Goal: Task Accomplishment & Management: Manage account settings

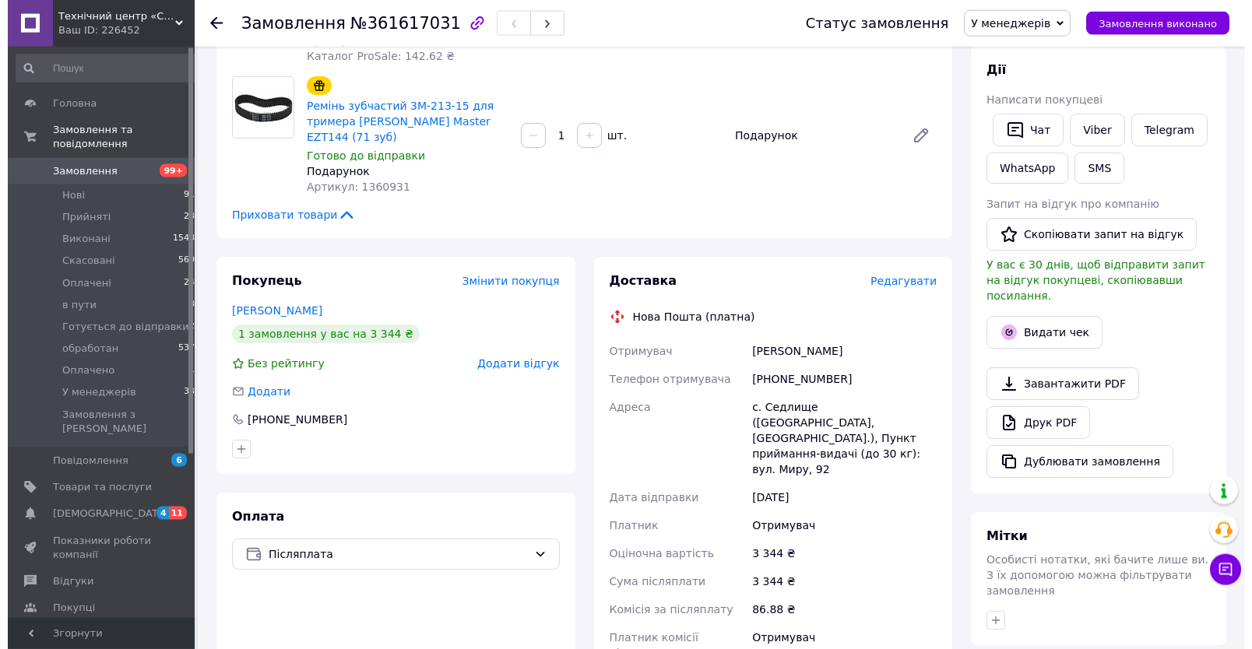
scroll to position [333, 0]
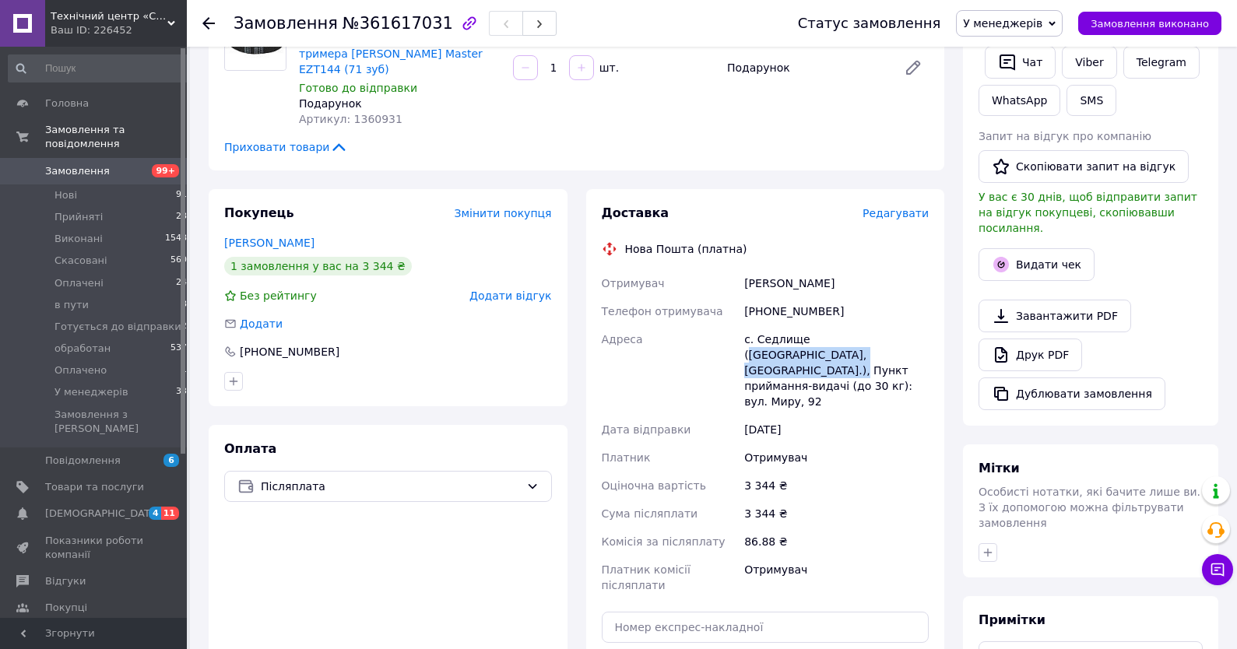
drag, startPoint x: 875, startPoint y: 322, endPoint x: 811, endPoint y: 304, distance: 66.5
click at [811, 325] on div "с. Седлище (Волинська обл., Камінь-Каширський р-н.), Пункт приймання-видачі (до…" at bounding box center [836, 370] width 191 height 90
click at [881, 233] on div "Доставка Редагувати Нова Пошта (платна) Отримувач Комар Михайло Телефон отримув…" at bounding box center [766, 477] width 328 height 545
click at [915, 207] on span "Редагувати" at bounding box center [896, 213] width 66 height 12
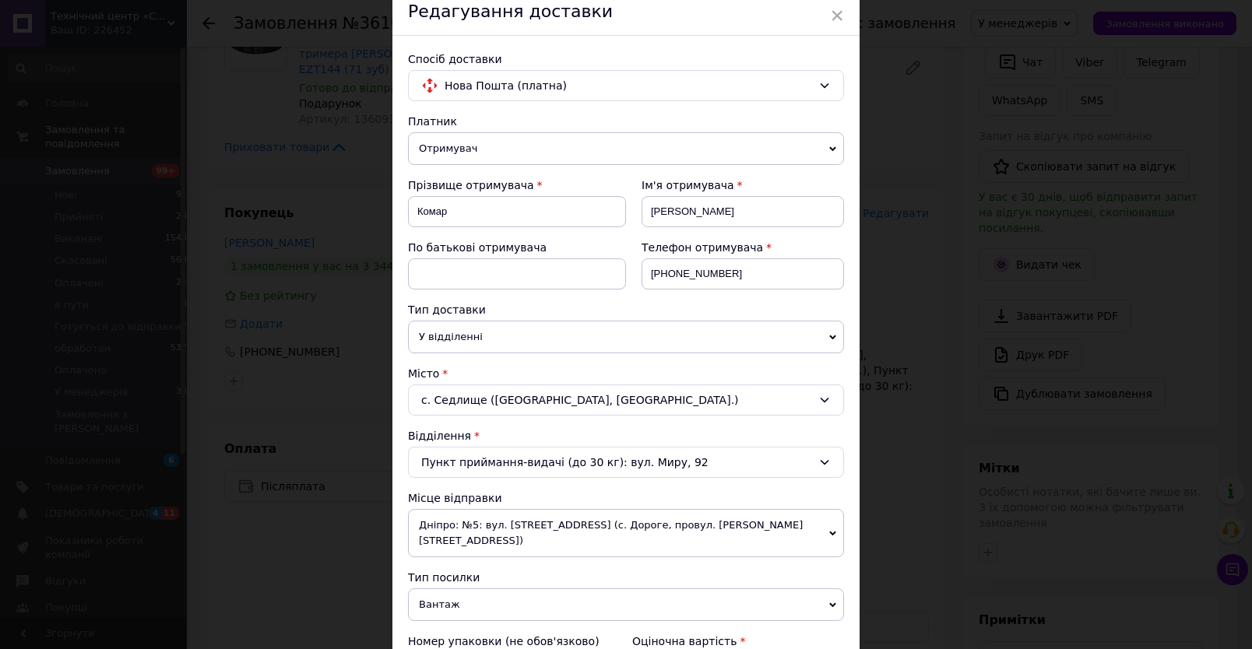
scroll to position [89, 0]
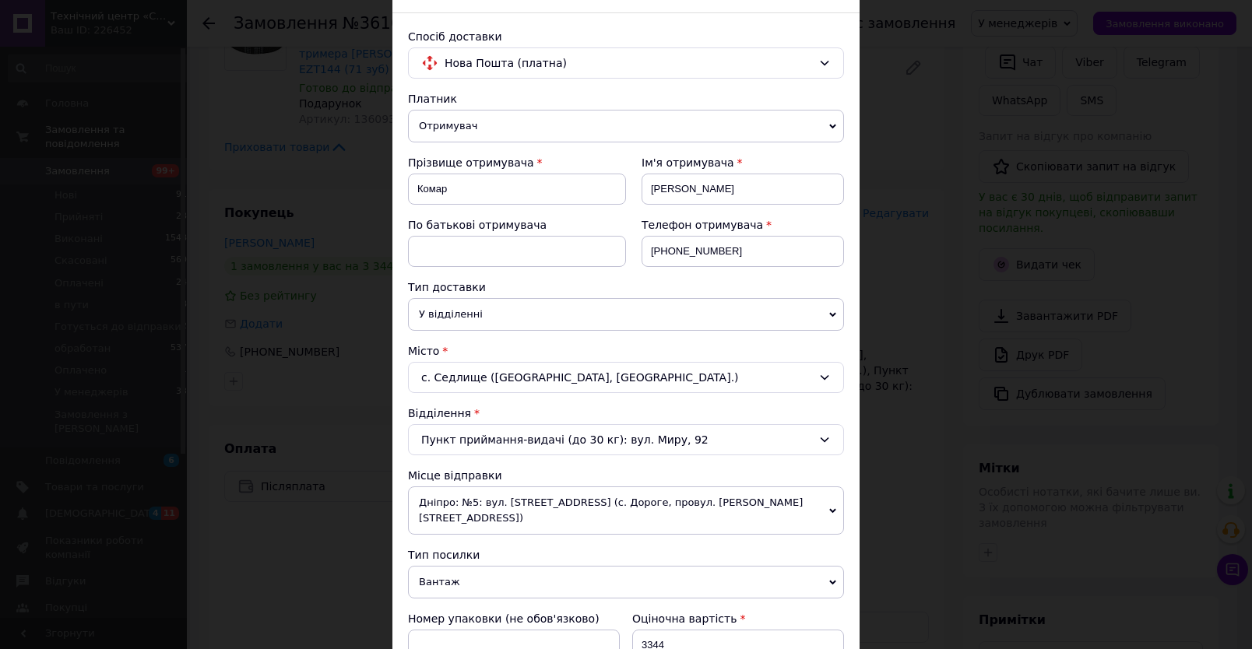
click at [818, 374] on icon at bounding box center [824, 377] width 12 height 12
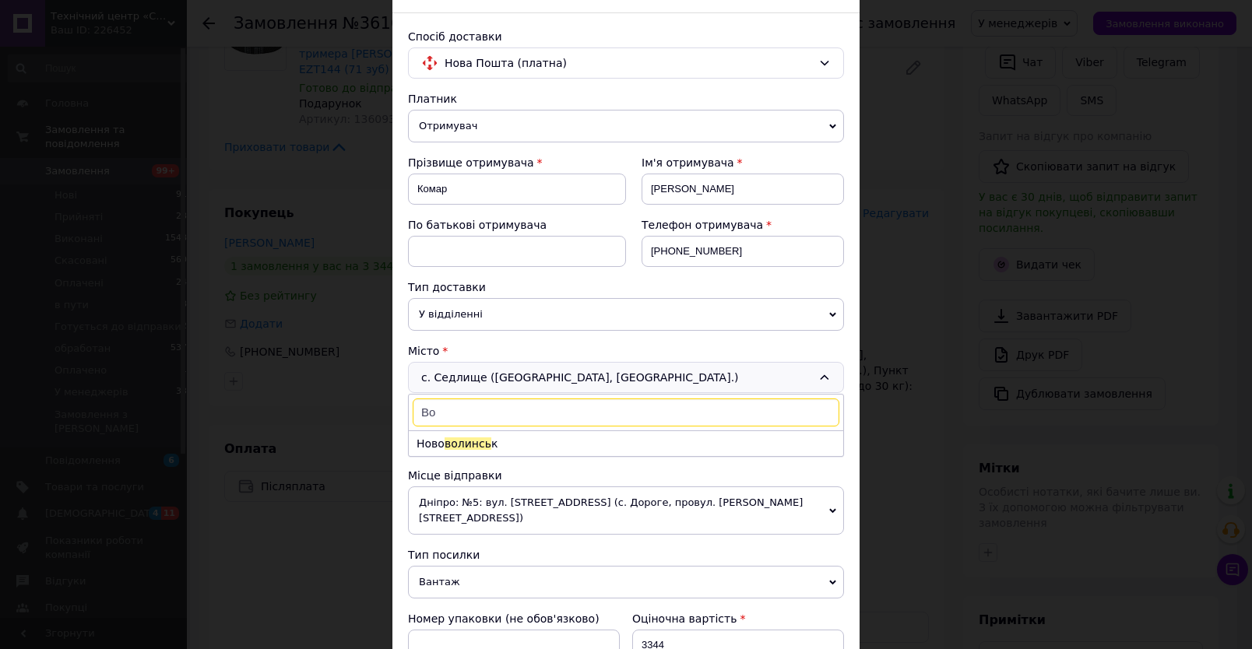
type input "В"
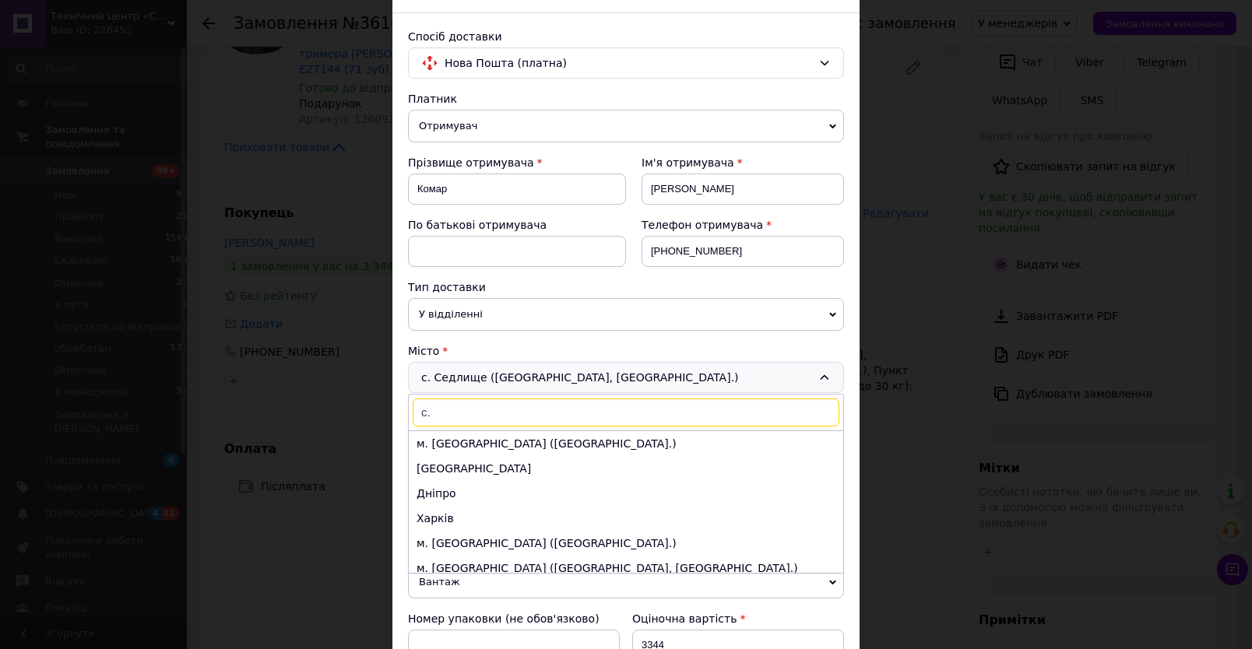
type input "с"
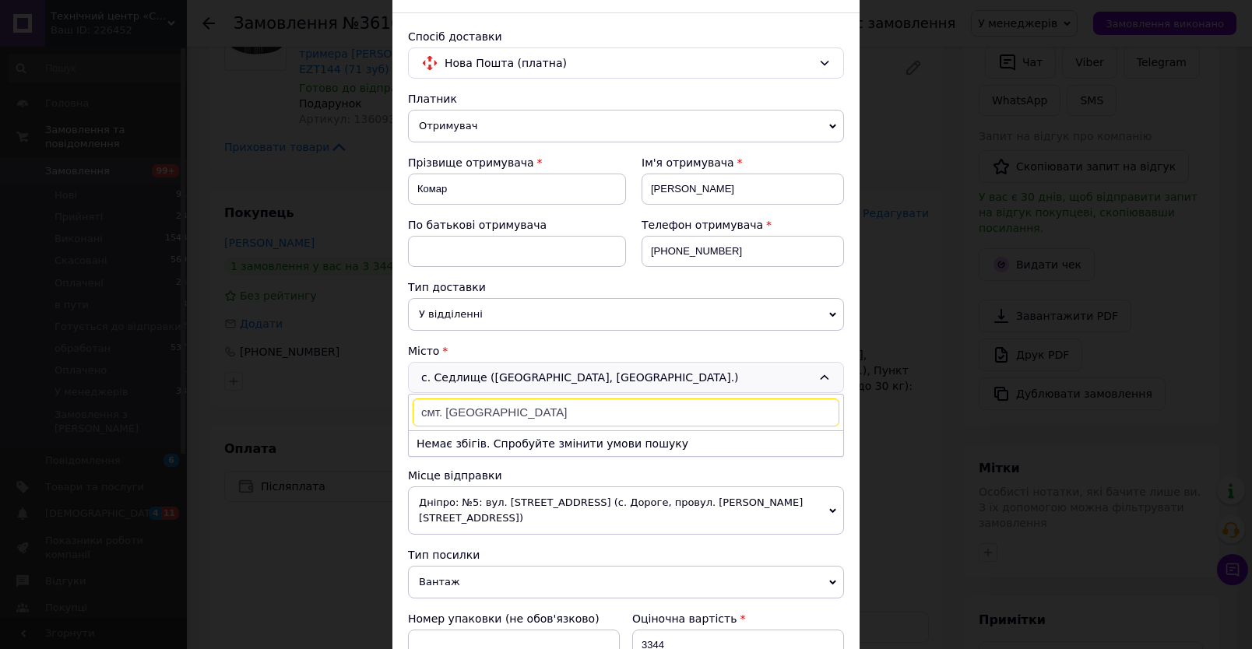
click at [469, 413] on input "смт. Любшеш" at bounding box center [626, 413] width 427 height 28
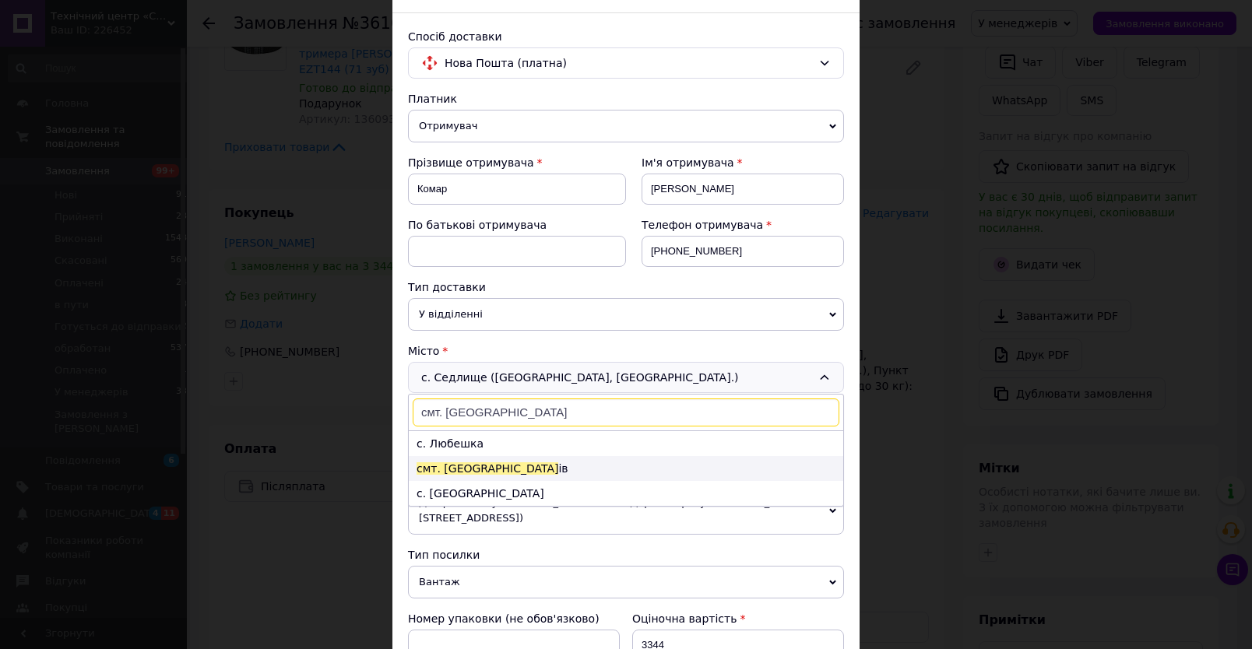
type input "смт. Любеш"
click at [462, 471] on span "смт. Любеш" at bounding box center [488, 468] width 142 height 12
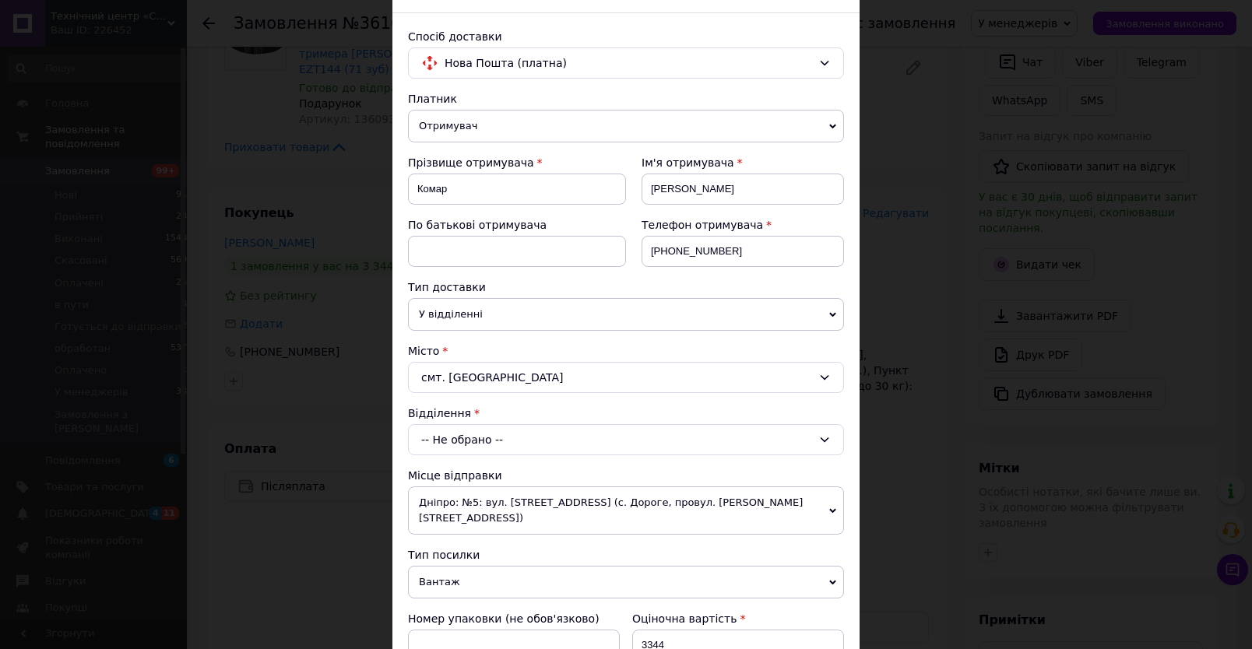
click at [819, 438] on icon at bounding box center [824, 440] width 12 height 12
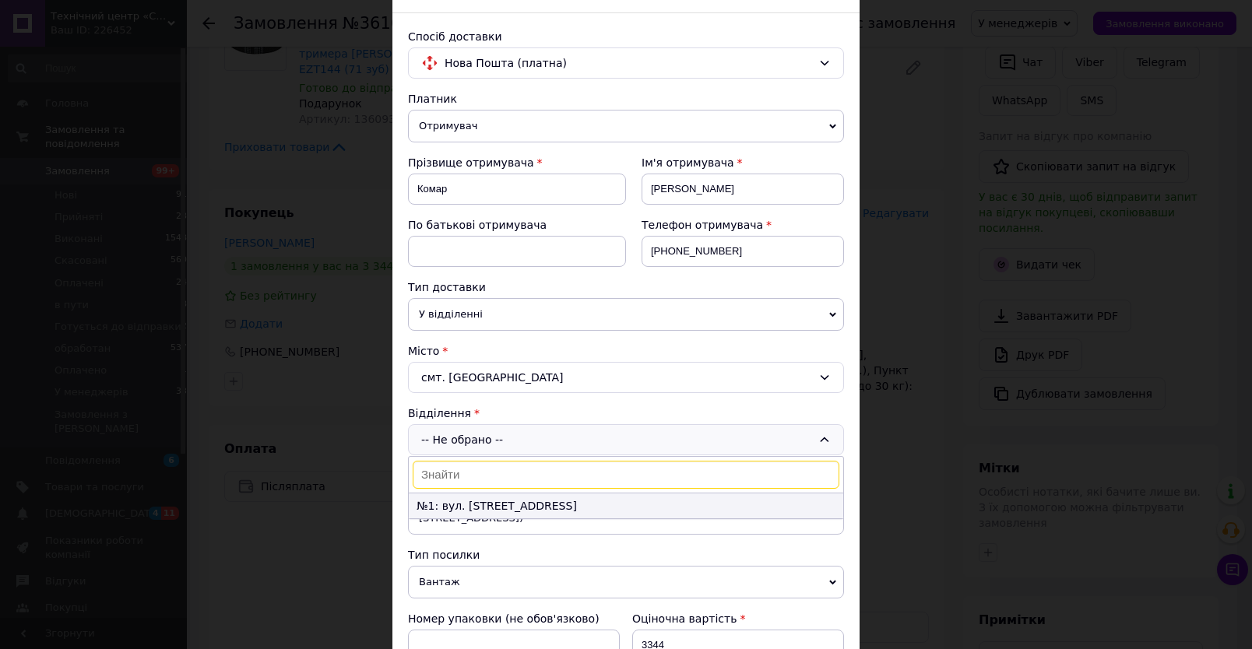
click at [497, 508] on li "№1: вул. Європейська, 8" at bounding box center [626, 506] width 434 height 25
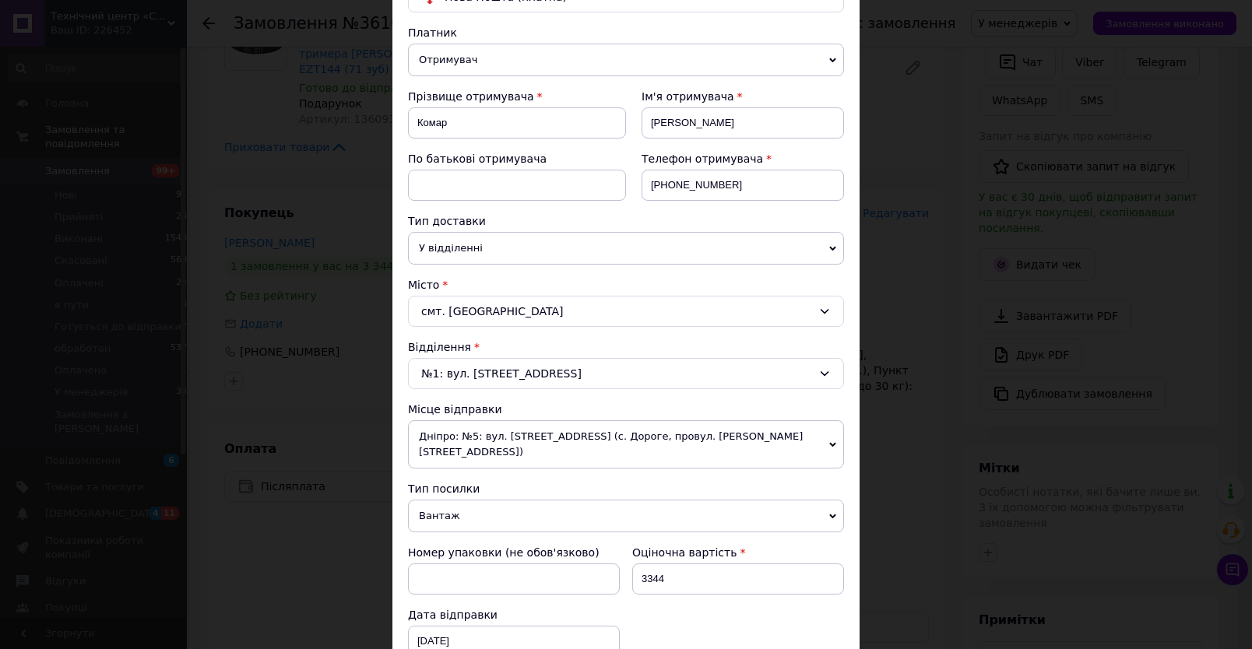
scroll to position [178, 0]
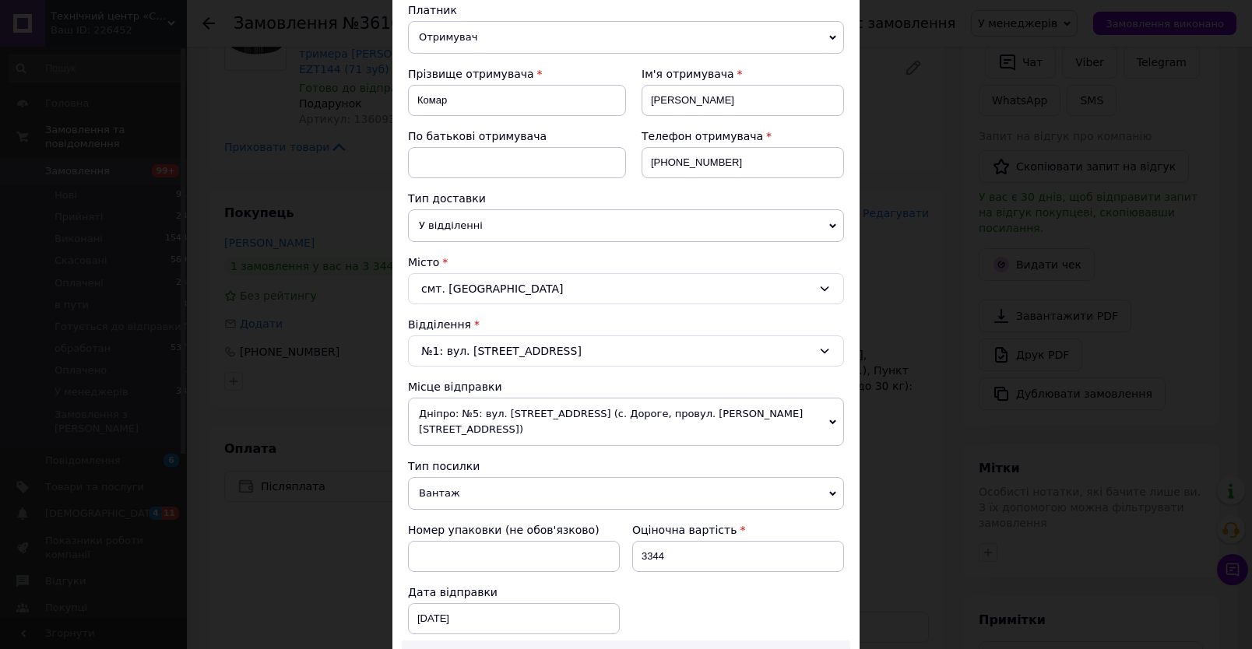
click at [829, 225] on icon at bounding box center [832, 225] width 7 height 5
click at [878, 292] on div "× Редагування доставки Спосіб доставки Нова Пошта (платна) Платник Отримувач Ві…" at bounding box center [626, 324] width 1252 height 649
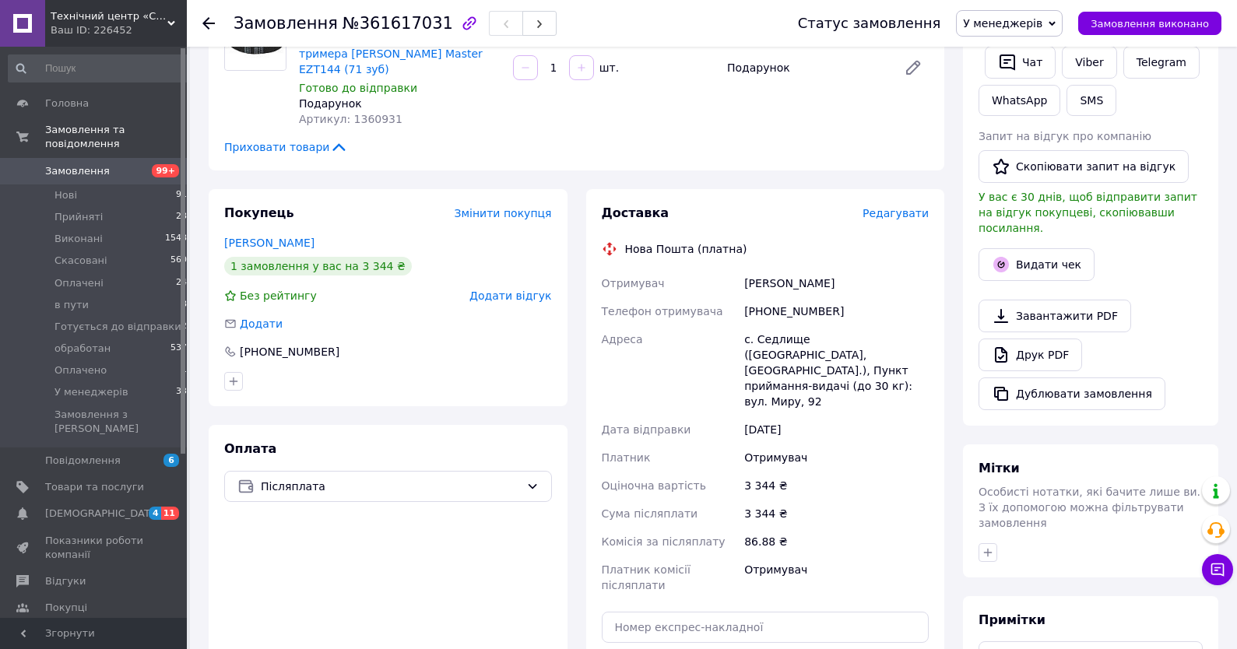
click at [908, 207] on span "Редагувати" at bounding box center [896, 213] width 66 height 12
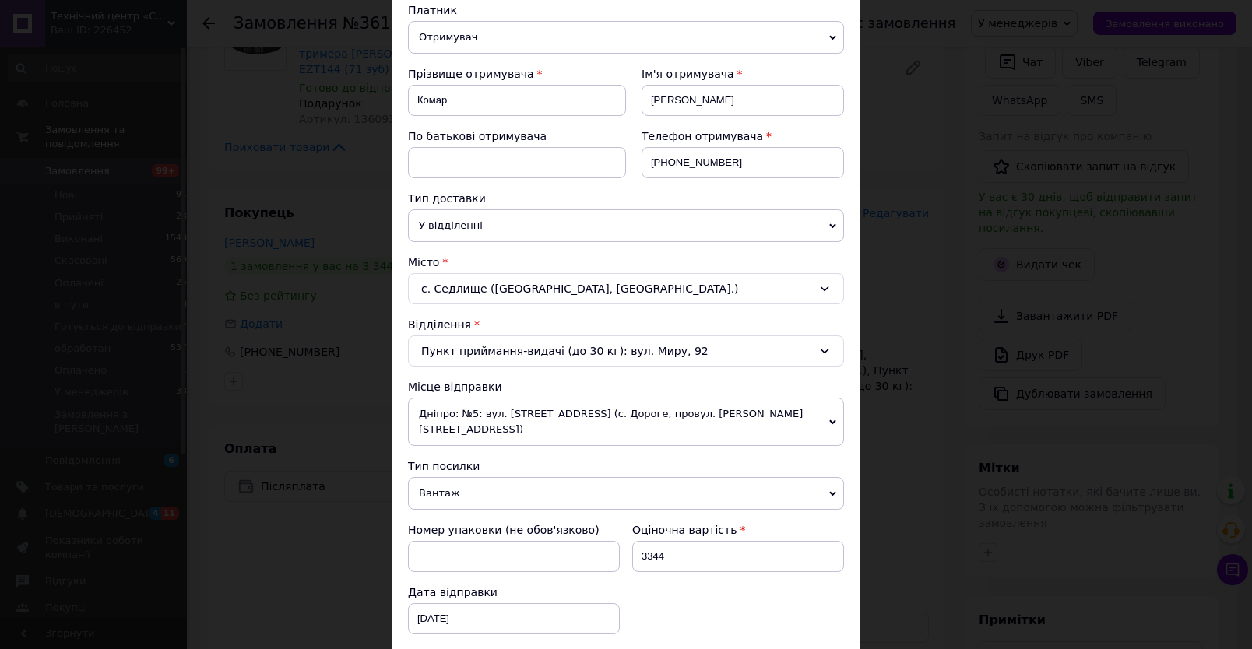
click at [818, 289] on icon at bounding box center [824, 289] width 12 height 12
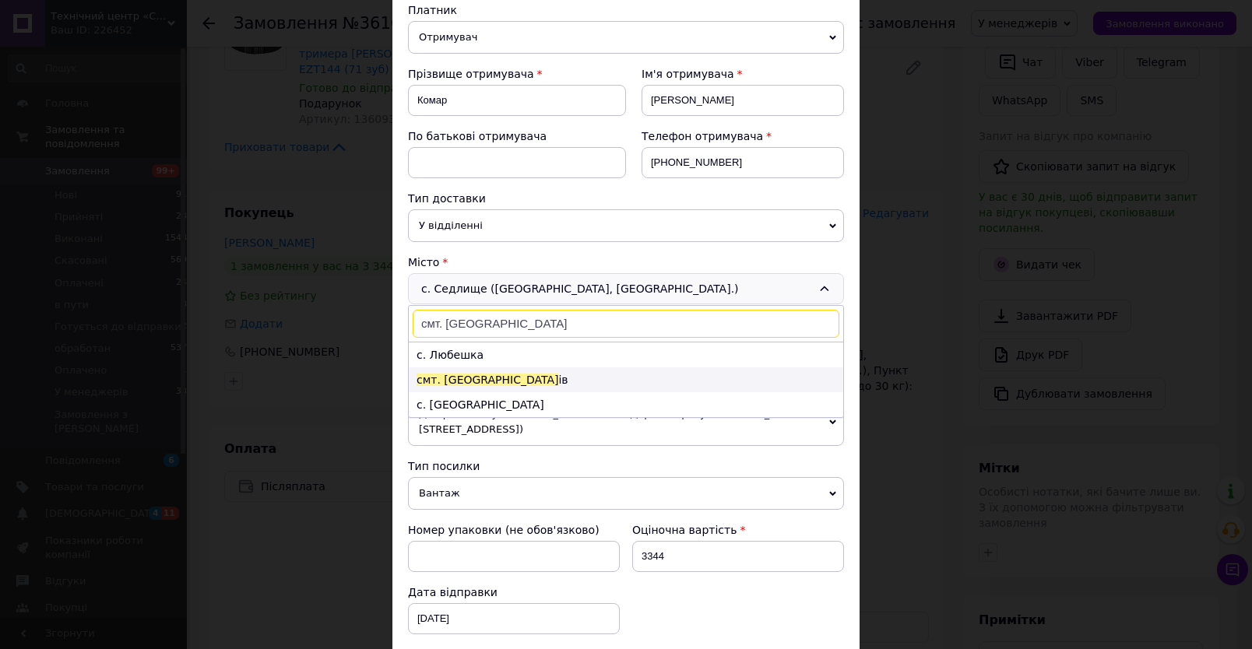
type input "смт. Любеш"
click at [458, 381] on span "смт. Любеш" at bounding box center [488, 380] width 142 height 12
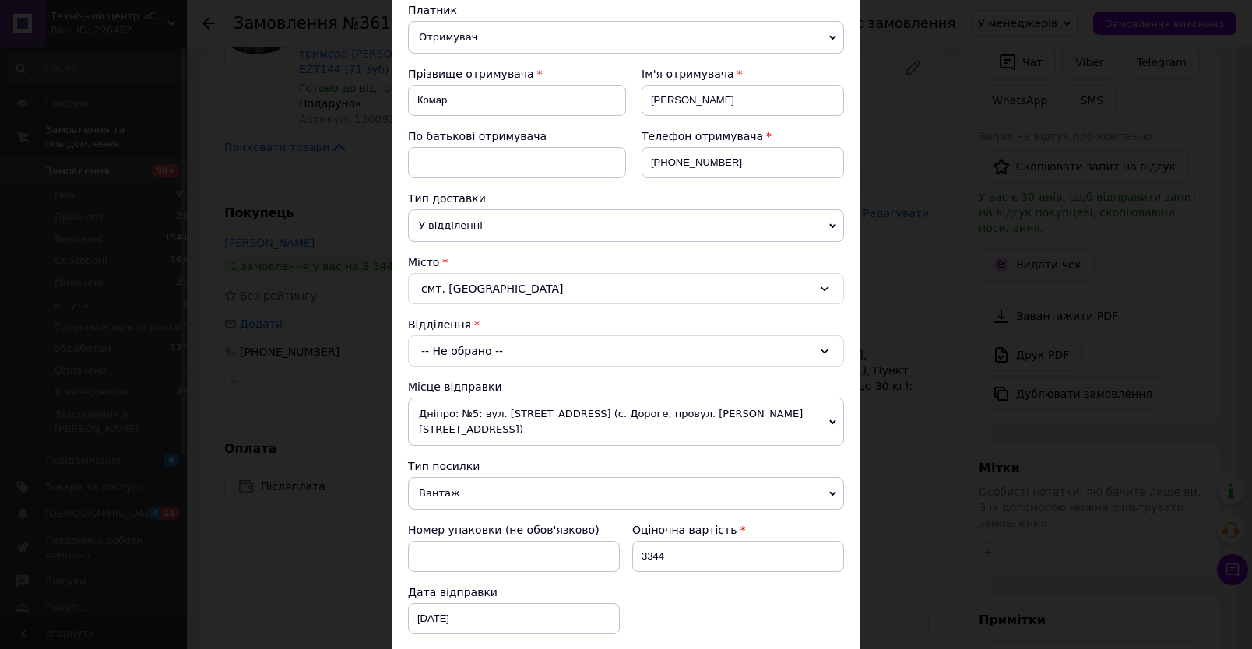
click at [818, 348] on icon at bounding box center [824, 351] width 12 height 12
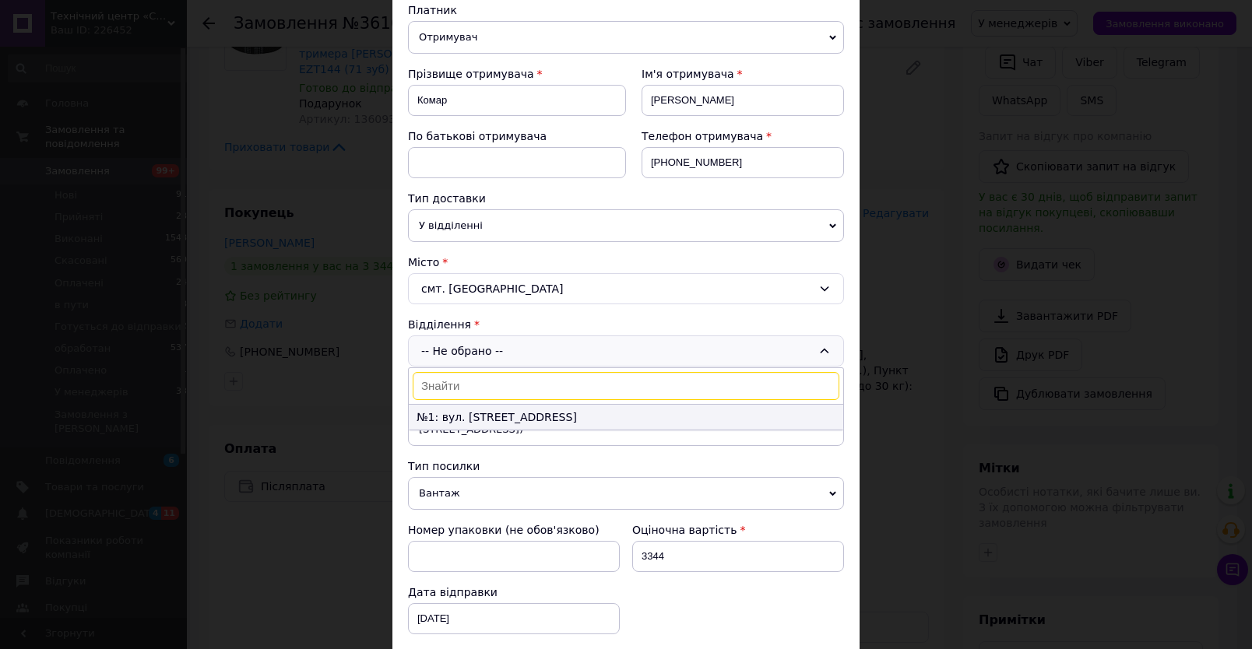
click at [469, 420] on li "№1: вул. Європейська, 8" at bounding box center [626, 417] width 434 height 25
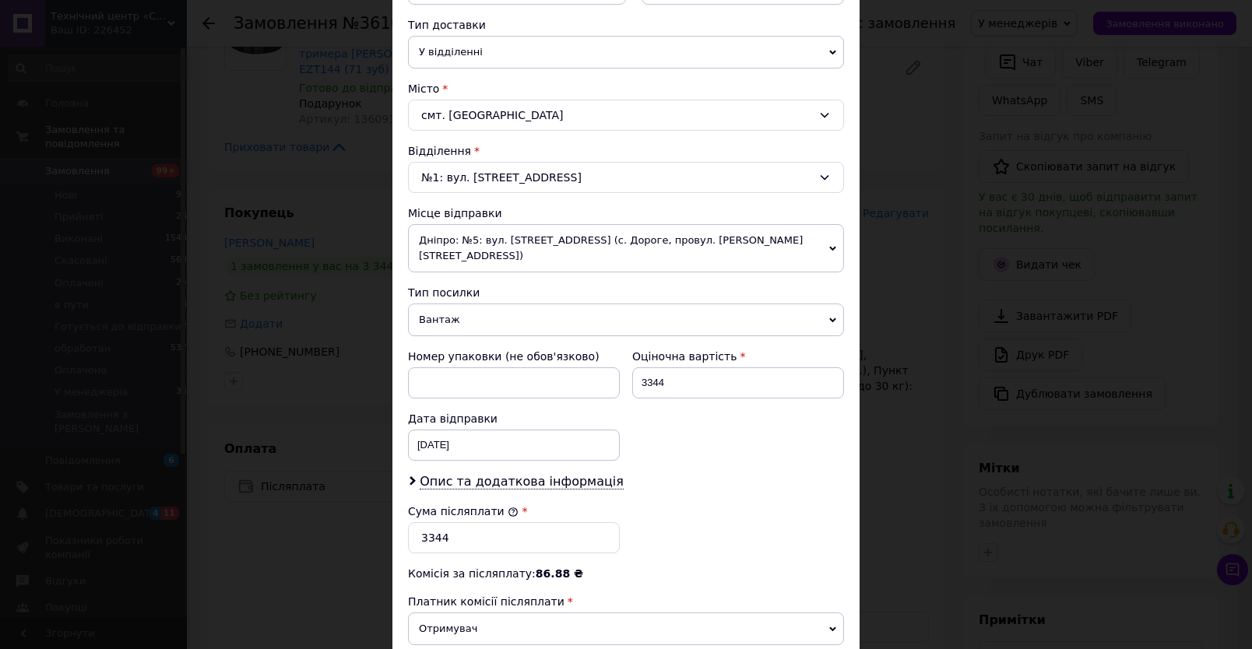
scroll to position [355, 0]
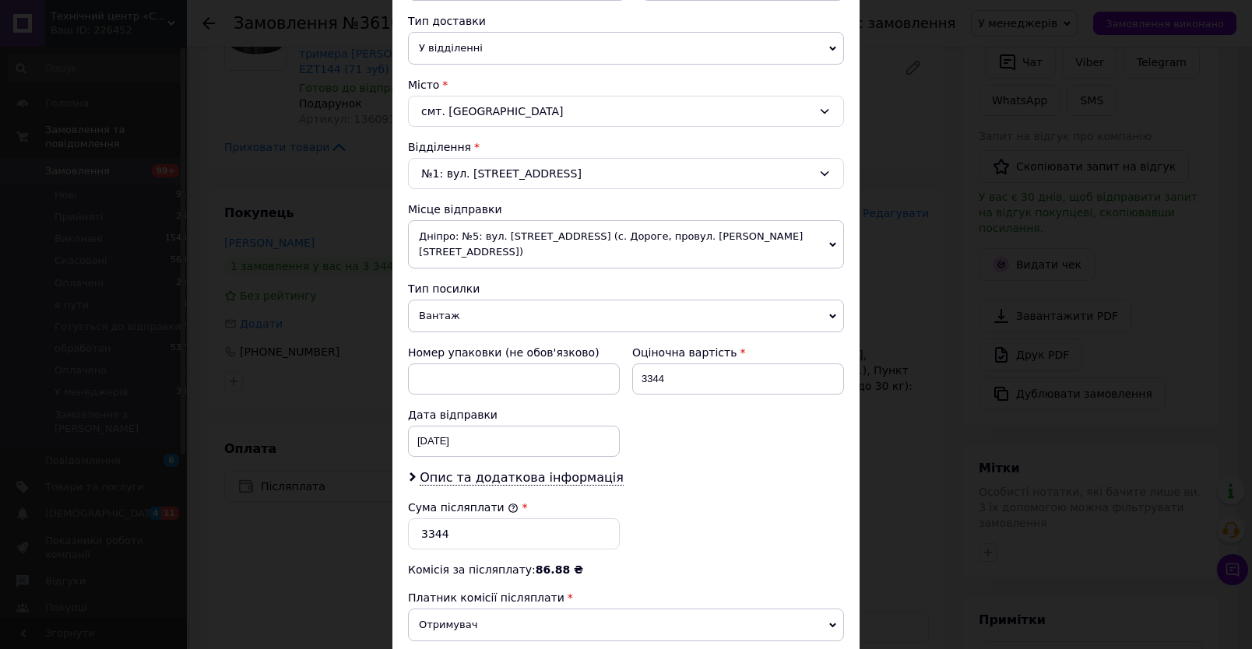
click at [829, 314] on icon at bounding box center [832, 316] width 7 height 5
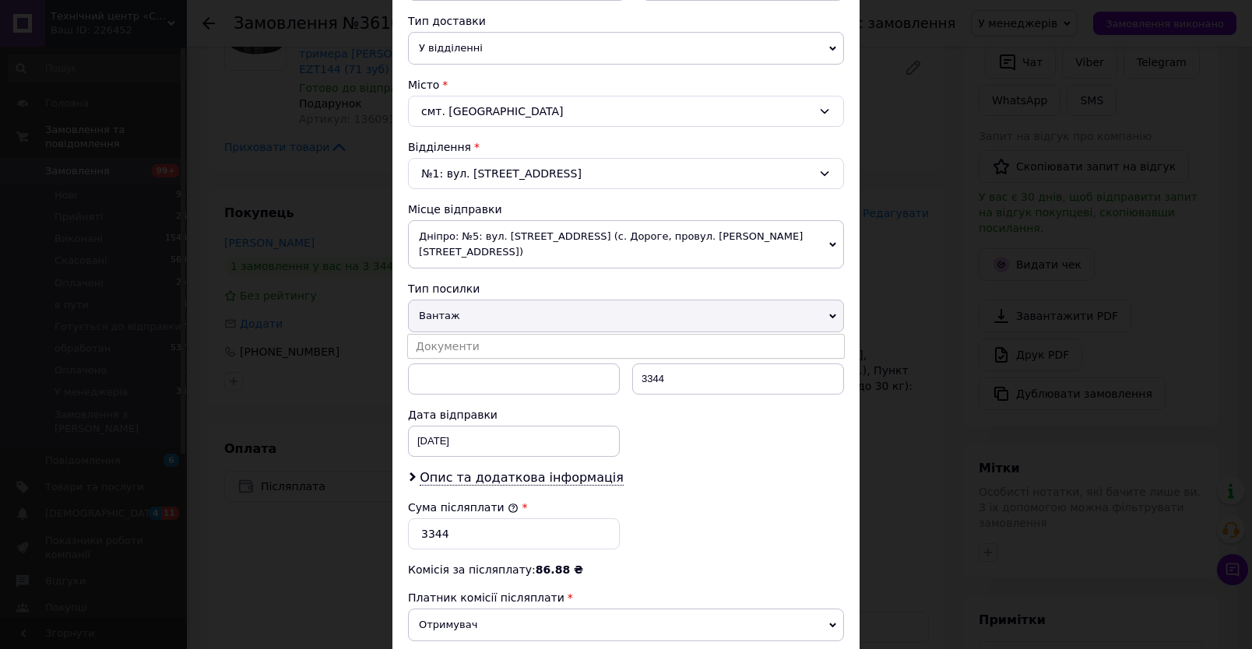
click at [823, 300] on span "Вантаж" at bounding box center [626, 316] width 436 height 33
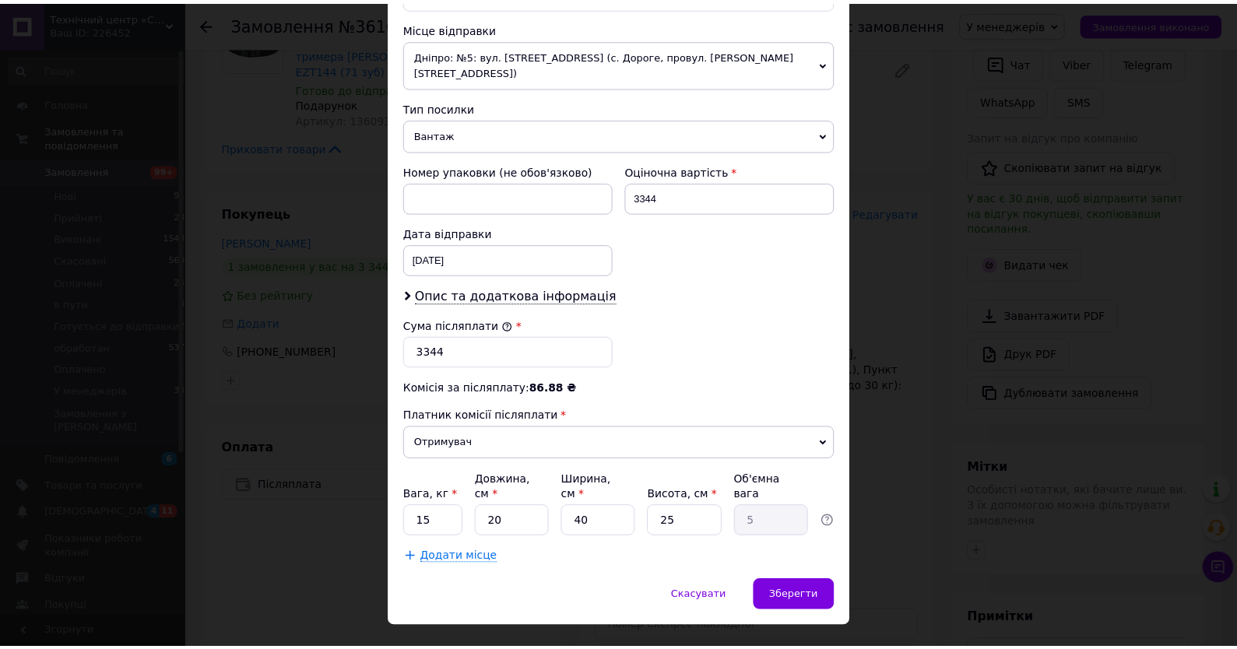
scroll to position [542, 0]
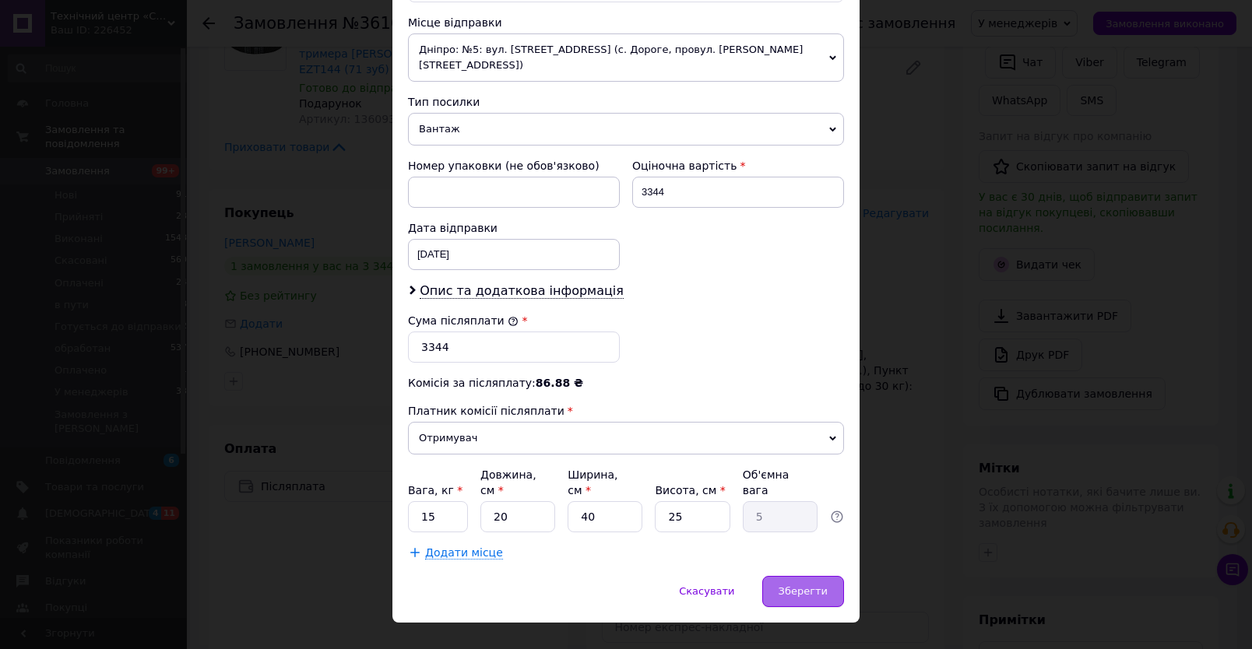
click at [811, 585] on span "Зберегти" at bounding box center [803, 591] width 49 height 12
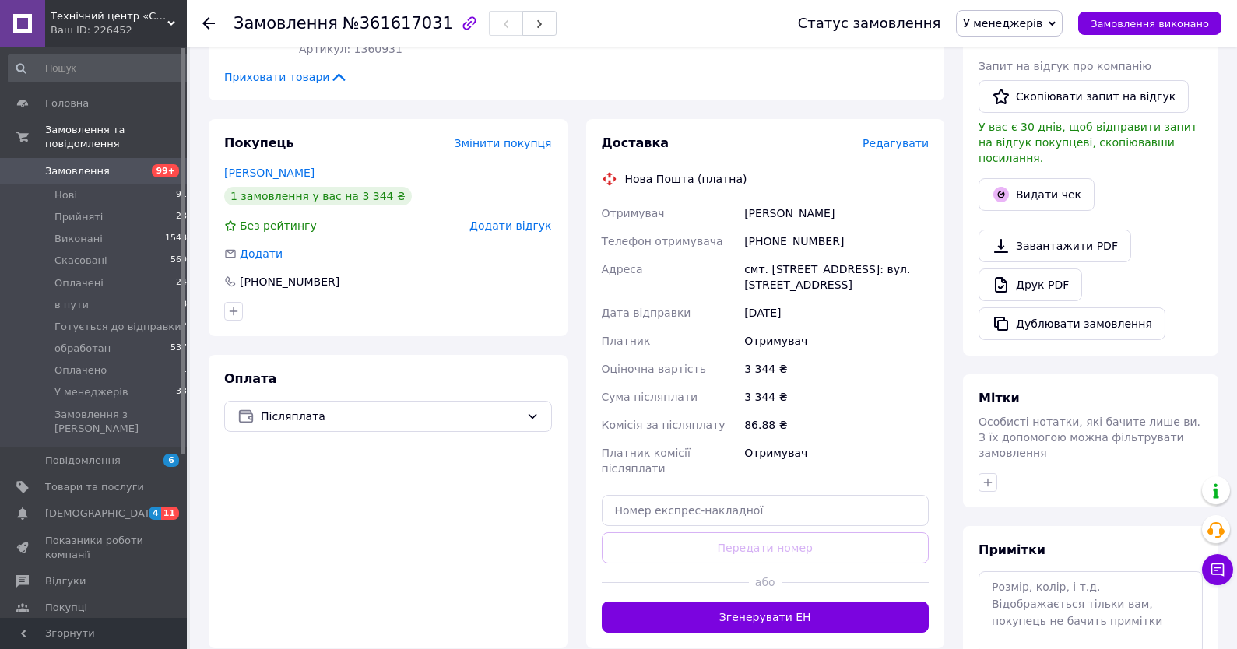
scroll to position [501, 0]
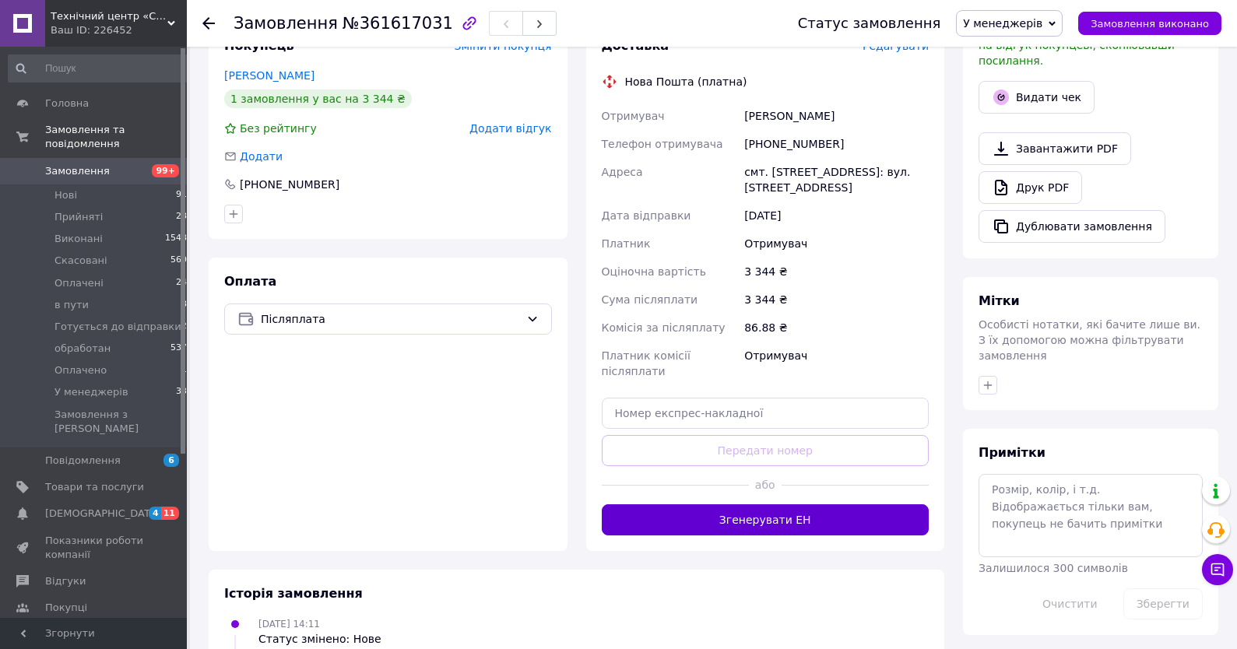
click at [823, 504] on button "Згенерувати ЕН" at bounding box center [766, 519] width 328 height 31
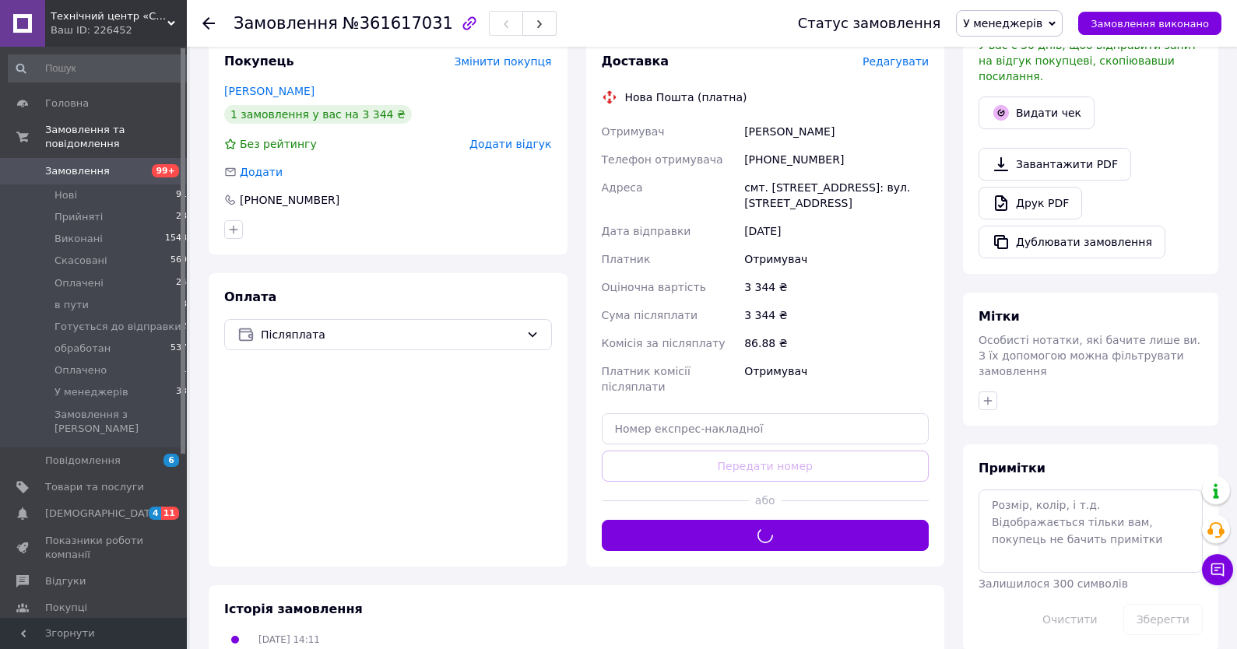
scroll to position [333, 0]
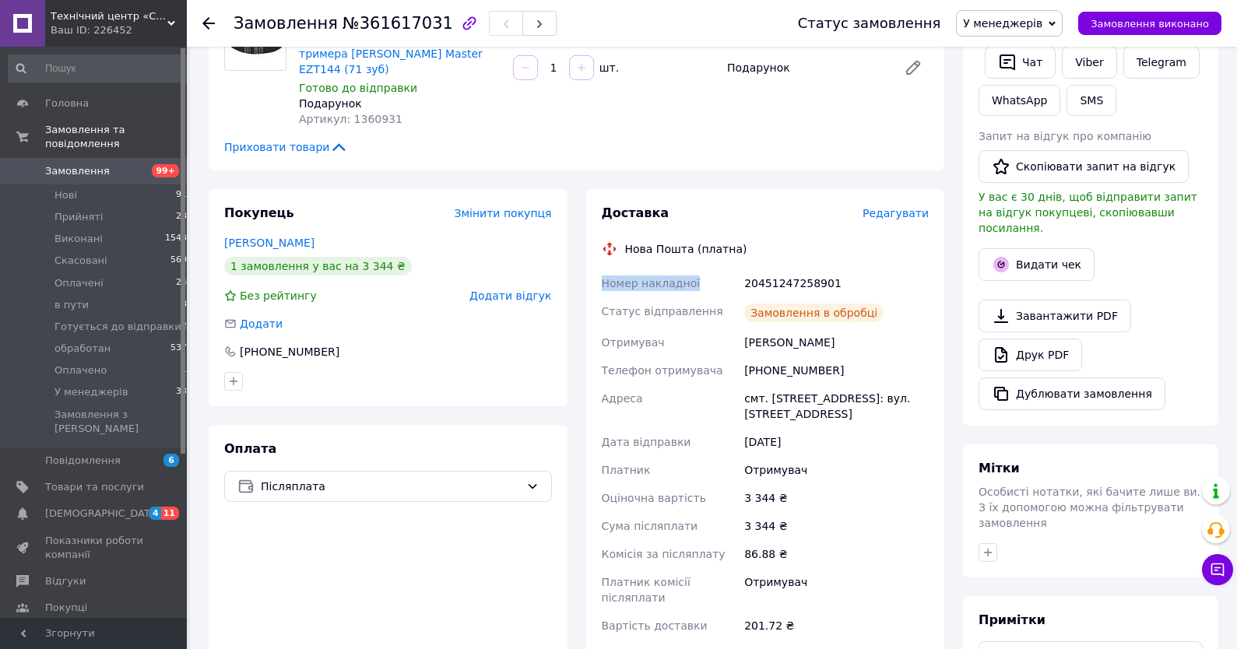
drag, startPoint x: 870, startPoint y: 244, endPoint x: 711, endPoint y: 255, distance: 160.0
click at [850, 456] on div "Отримувач" at bounding box center [836, 470] width 191 height 28
drag, startPoint x: 850, startPoint y: 244, endPoint x: 728, endPoint y: 237, distance: 122.4
click at [728, 237] on div "Доставка Редагувати Нова Пошта (платна) Номер накладної 20451247258901 Статус в…" at bounding box center [766, 444] width 328 height 479
copy div "Номер накладної 20451247258901"
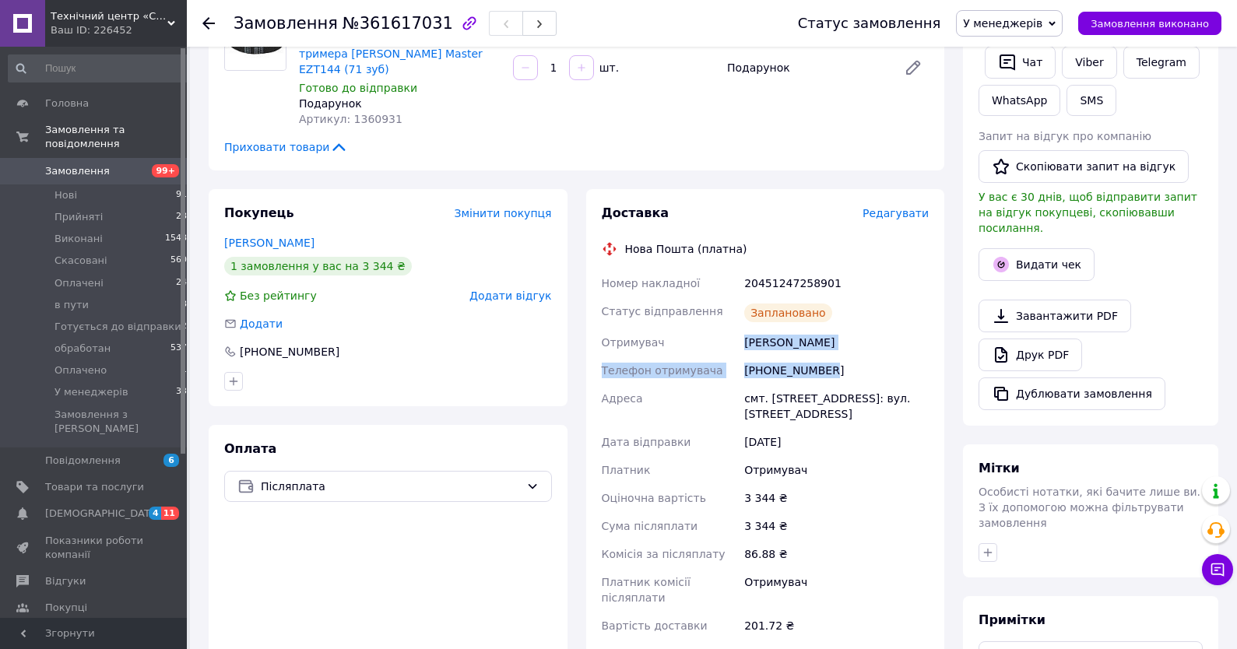
drag, startPoint x: 872, startPoint y: 339, endPoint x: 725, endPoint y: 311, distance: 149.8
click at [725, 311] on div "Номер накладної 20451247258901 Статус відправлення Заплановано Отримувач Комар …" at bounding box center [766, 454] width 334 height 371
copy div "Отримувач Комар Михайло Телефон отримувача +380662045223"
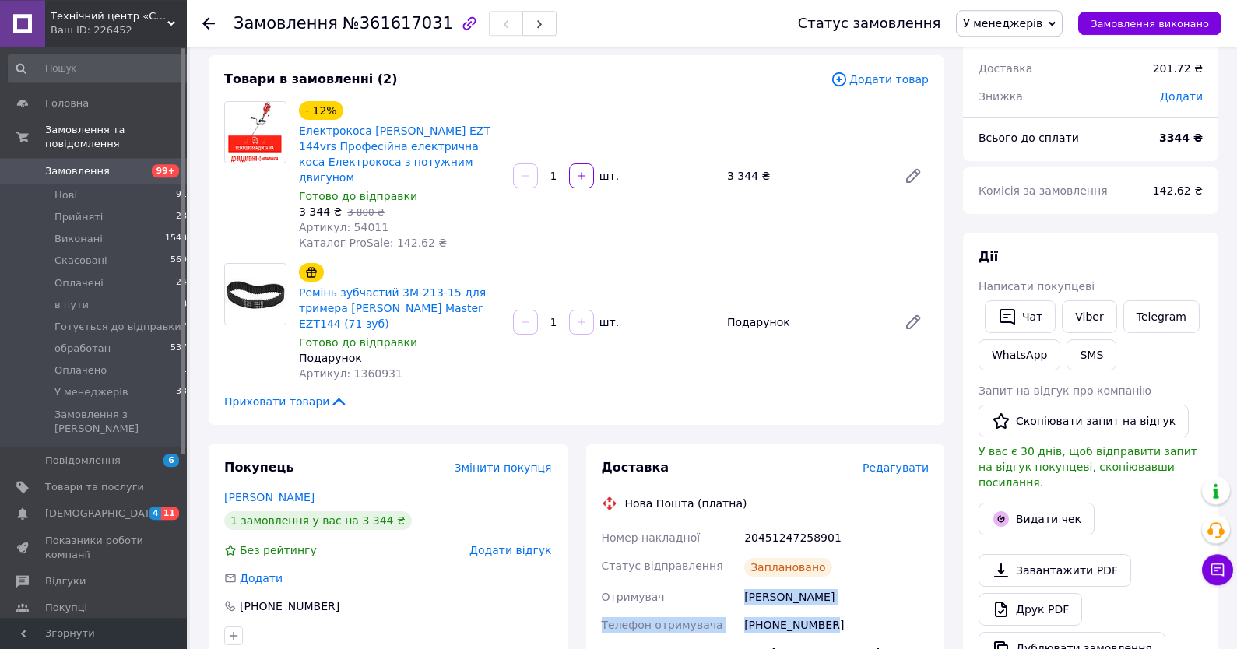
scroll to position [0, 0]
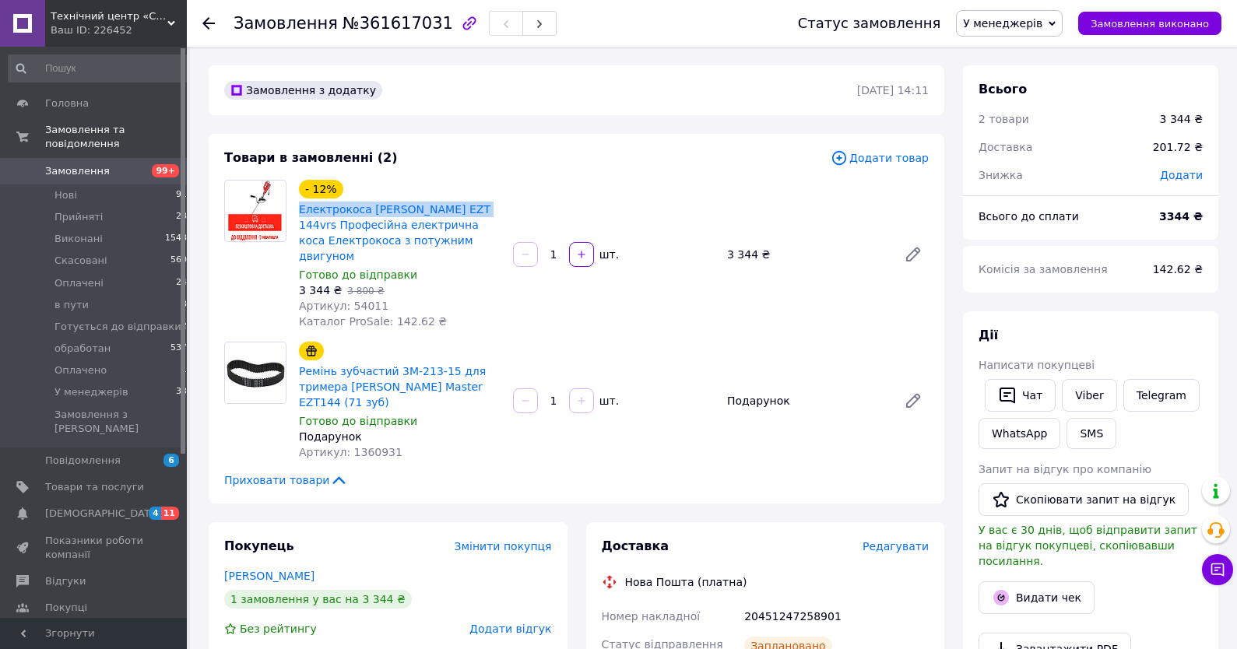
drag, startPoint x: 484, startPoint y: 202, endPoint x: 296, endPoint y: 214, distance: 188.8
click at [296, 214] on div "- 12% Електрокоса Vitals EZT 144vrs Професійна електрична коса Електрокоса з по…" at bounding box center [400, 255] width 214 height 156
copy link "Електрокоса Vitals EZT 144vrs"
click at [702, 315] on div "- 12% Електрокоса Vitals EZT 144vrs Професійна електрична коса Електрокоса з по…" at bounding box center [614, 255] width 642 height 156
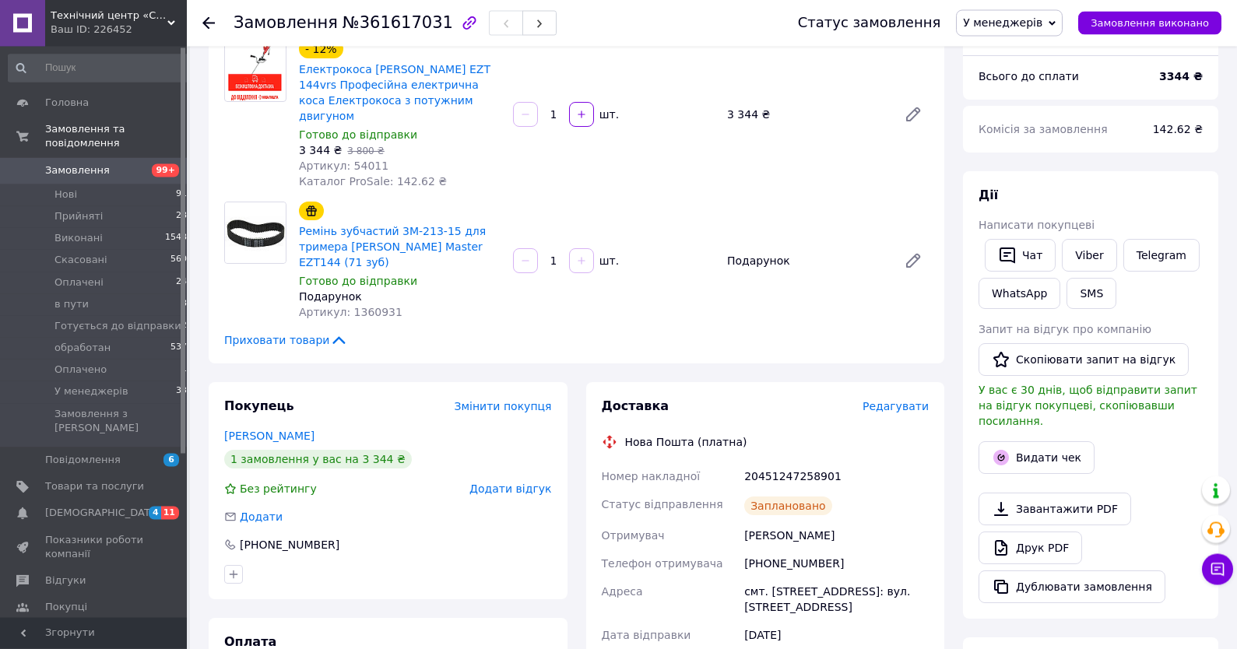
scroll to position [83, 0]
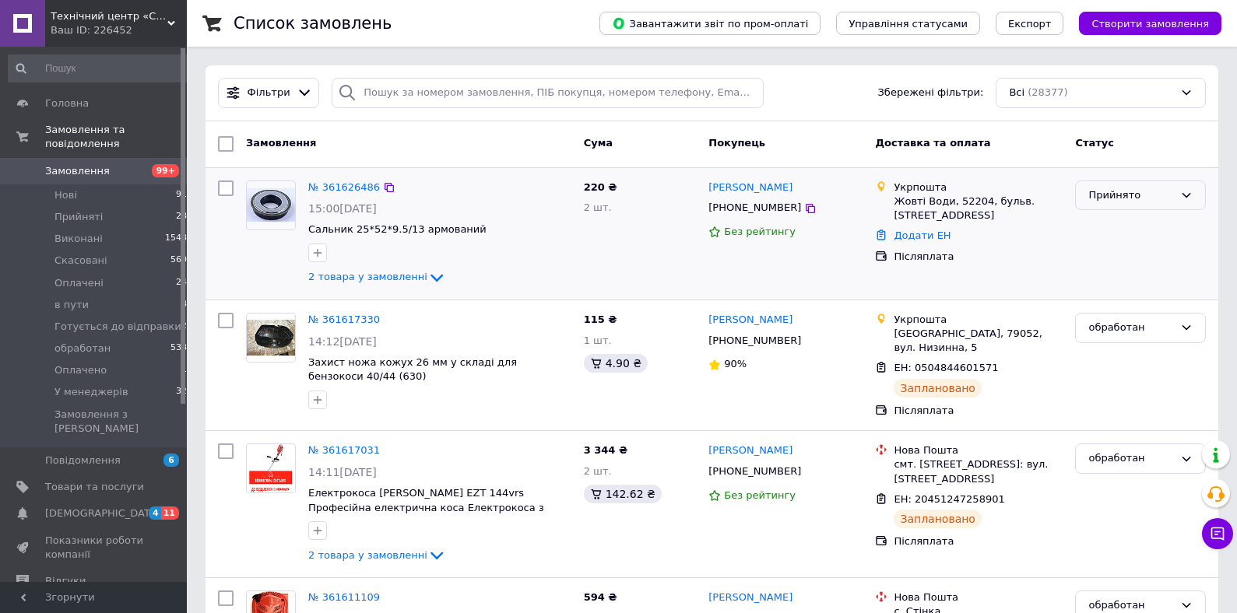
click at [1186, 193] on icon at bounding box center [1186, 195] width 12 height 12
click at [1128, 274] on li "обработан" at bounding box center [1140, 272] width 129 height 29
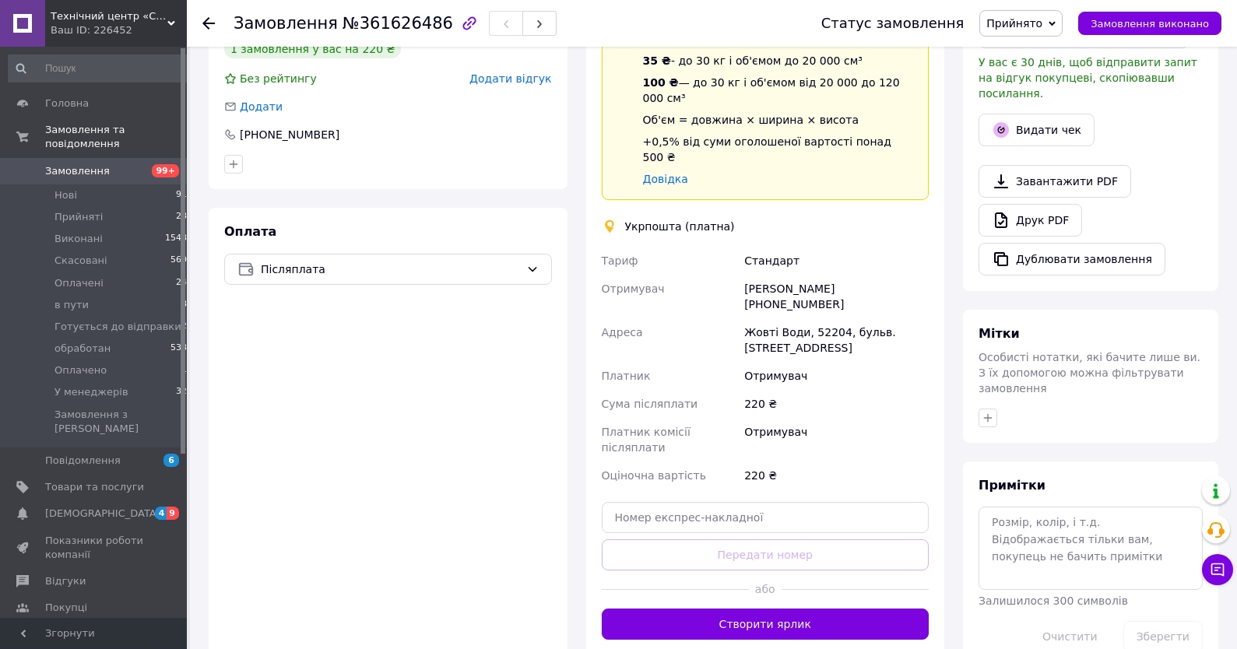
scroll to position [417, 0]
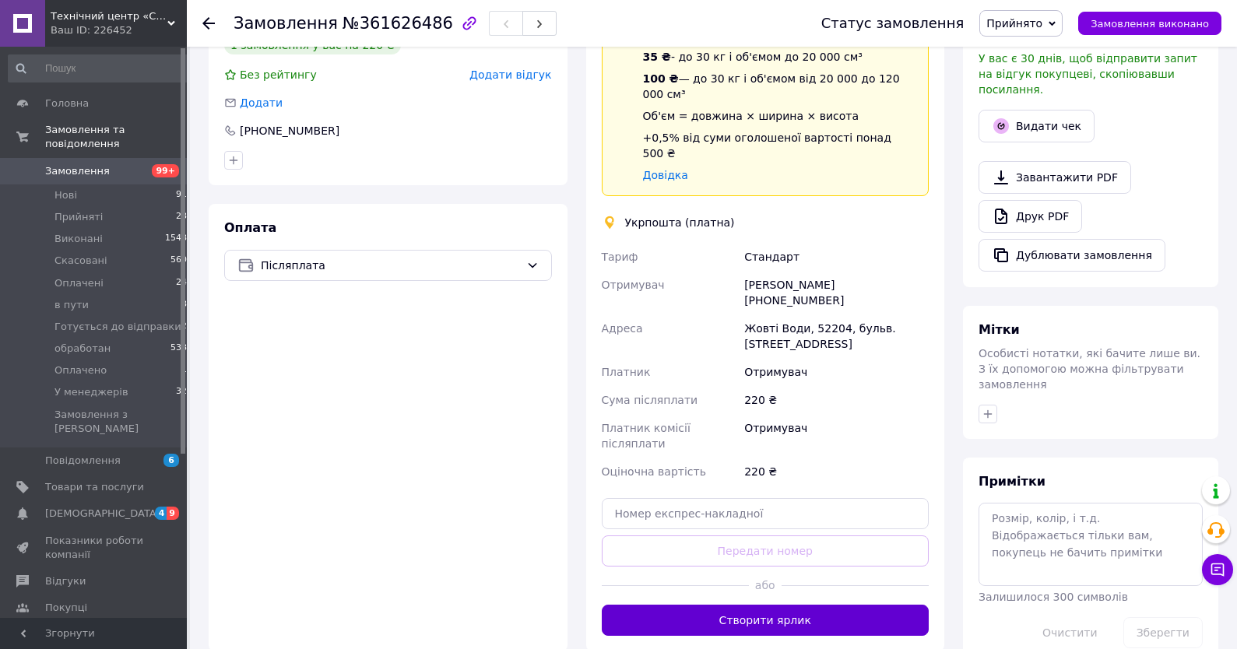
click at [838, 605] on button "Створити ярлик" at bounding box center [766, 620] width 328 height 31
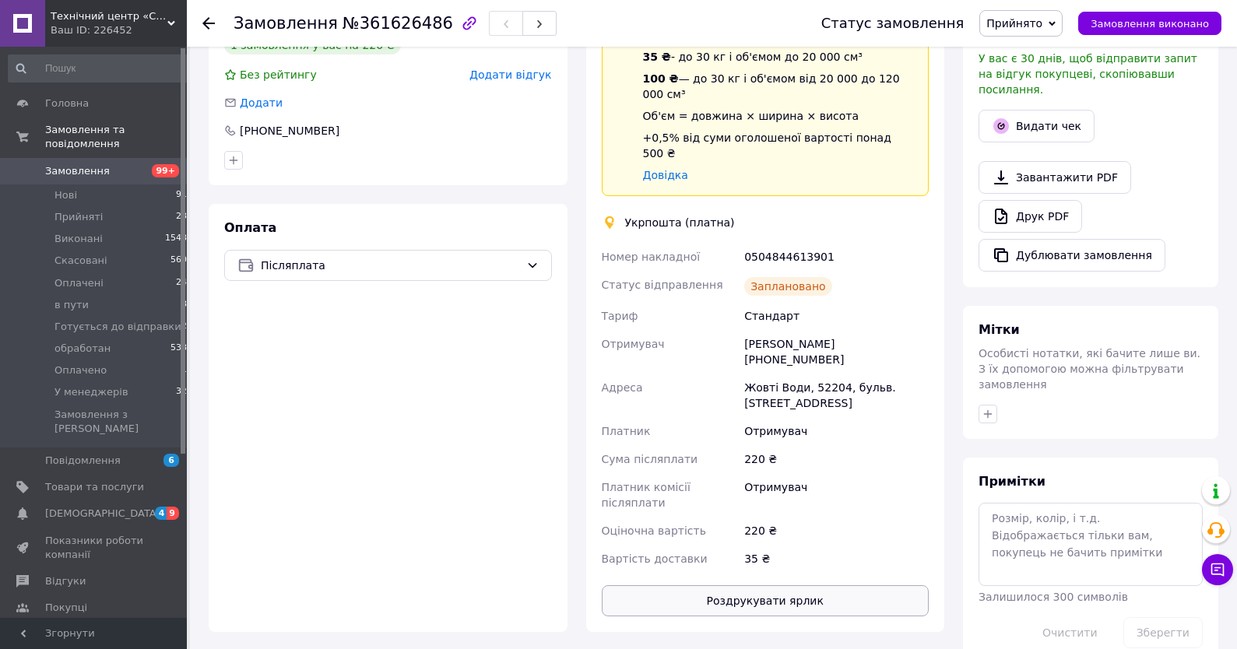
click at [856, 585] on button "Роздрукувати ярлик" at bounding box center [766, 600] width 328 height 31
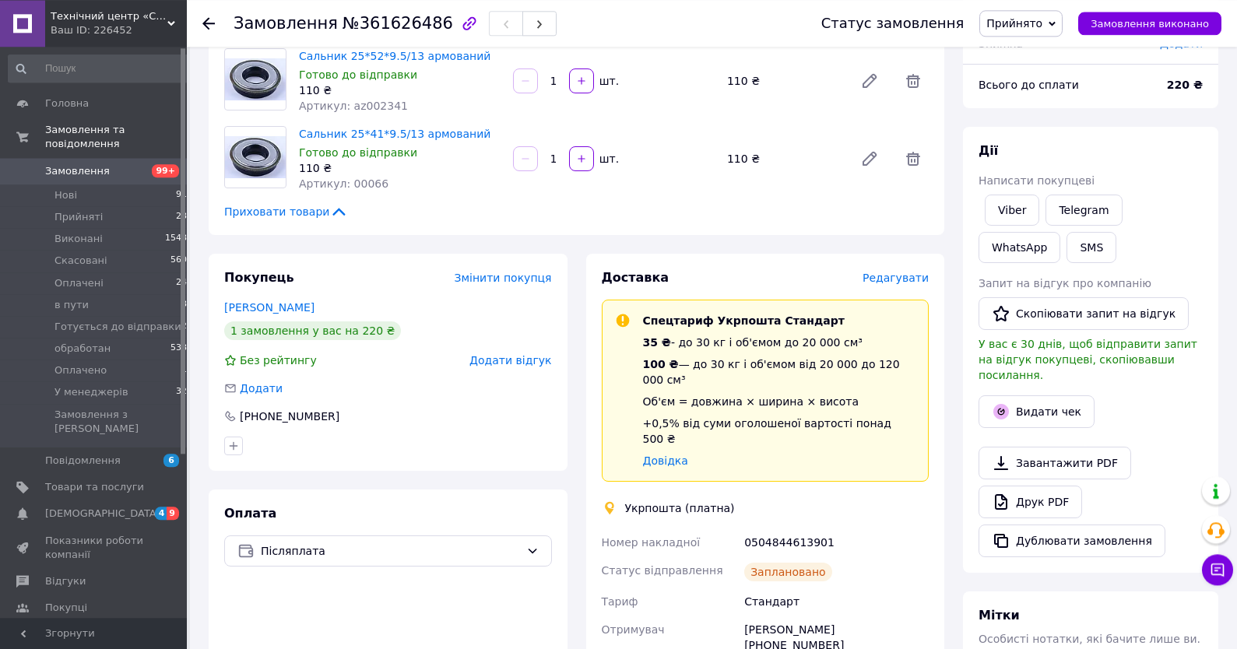
scroll to position [83, 0]
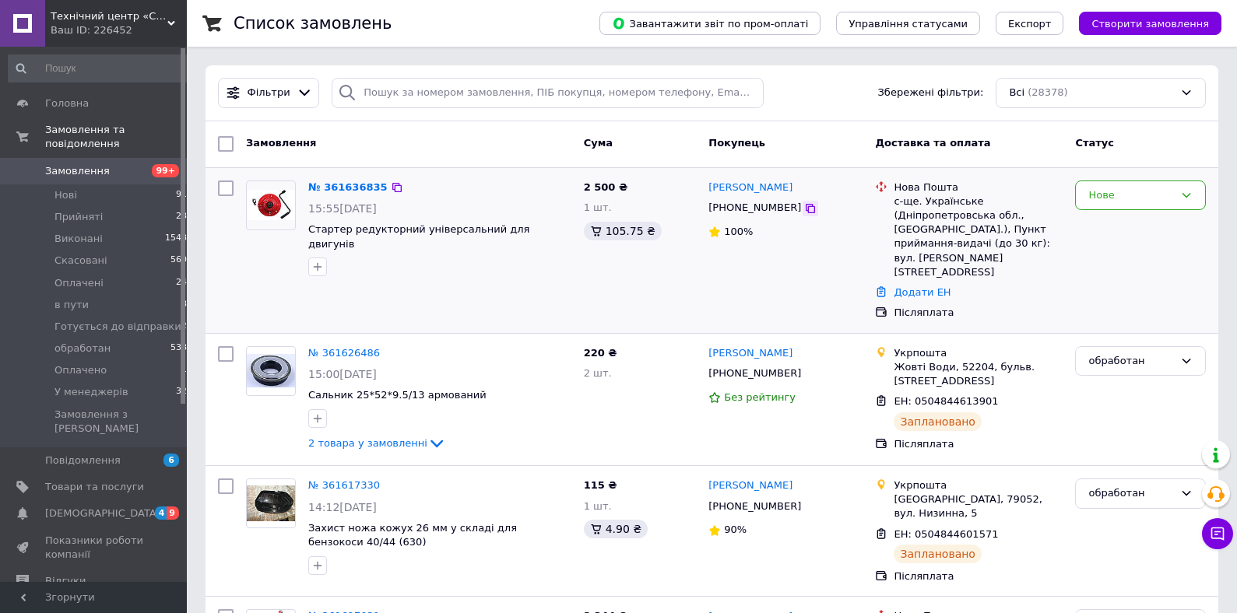
click at [804, 211] on icon at bounding box center [810, 208] width 12 height 12
click at [804, 209] on icon at bounding box center [810, 208] width 12 height 12
drag, startPoint x: 627, startPoint y: 188, endPoint x: 565, endPoint y: 215, distance: 67.7
click at [565, 215] on div "№ 361636835 15:55, 12.09.2025 Стартер редукторний універсальний для двигунів 2 …" at bounding box center [712, 250] width 1000 height 153
copy div "Стартер редукторний універсальний для двигунів"
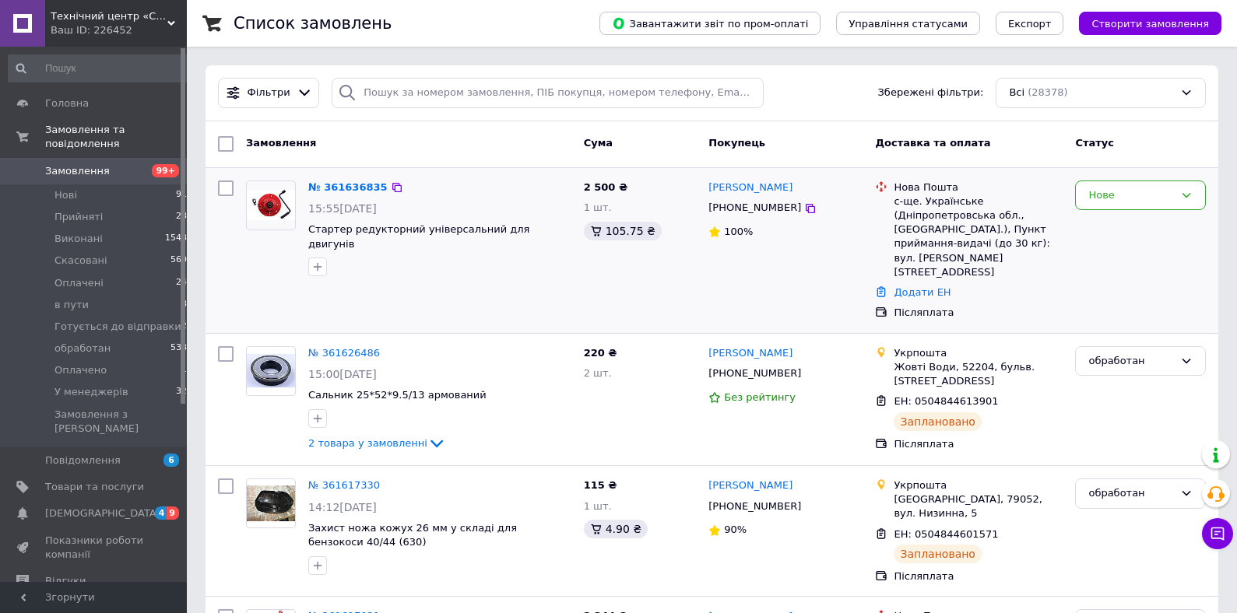
click at [715, 265] on div "Эдуард Николаевич +380660763455 100%" at bounding box center [785, 250] width 167 height 153
click at [1190, 192] on icon at bounding box center [1186, 195] width 12 height 12
click at [1122, 330] on li "У менеджерів" at bounding box center [1140, 328] width 129 height 29
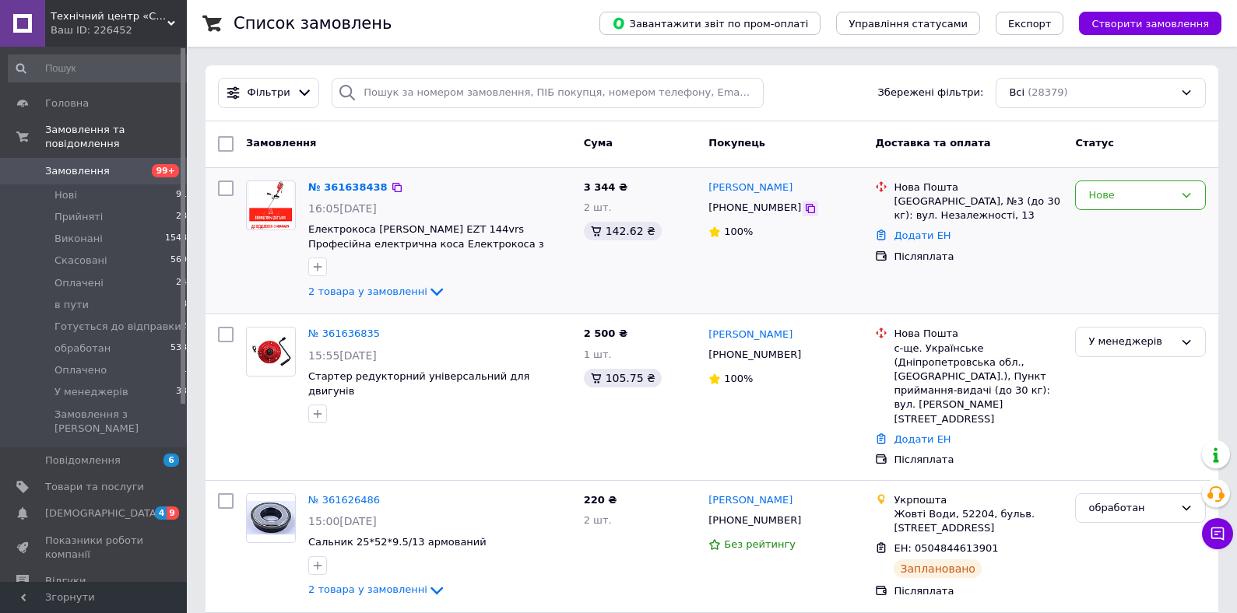
click at [804, 209] on icon at bounding box center [810, 208] width 12 height 12
drag, startPoint x: 627, startPoint y: 187, endPoint x: 473, endPoint y: 219, distance: 158.2
click at [473, 219] on div "№ 361638438 16:05, 12.09.2025 Електрокоса Vitals EZT 144vrs Професійна електрич…" at bounding box center [712, 241] width 1000 height 134
copy div "Електрокоса [PERSON_NAME] EZT 144vrs Професійна електрична коса Електрокоса з п…"
click at [1011, 248] on div "Післяплата" at bounding box center [978, 257] width 175 height 20
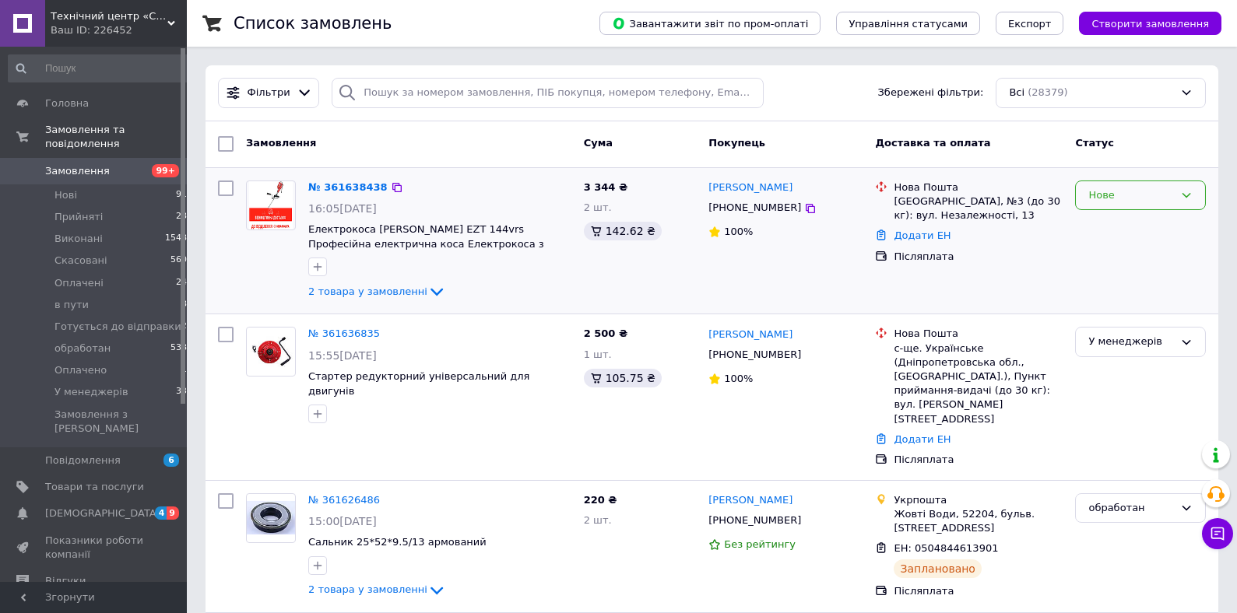
click at [1186, 193] on icon at bounding box center [1186, 195] width 12 height 12
click at [1146, 330] on li "У менеджерів" at bounding box center [1140, 328] width 129 height 29
click at [427, 290] on icon at bounding box center [436, 292] width 19 height 19
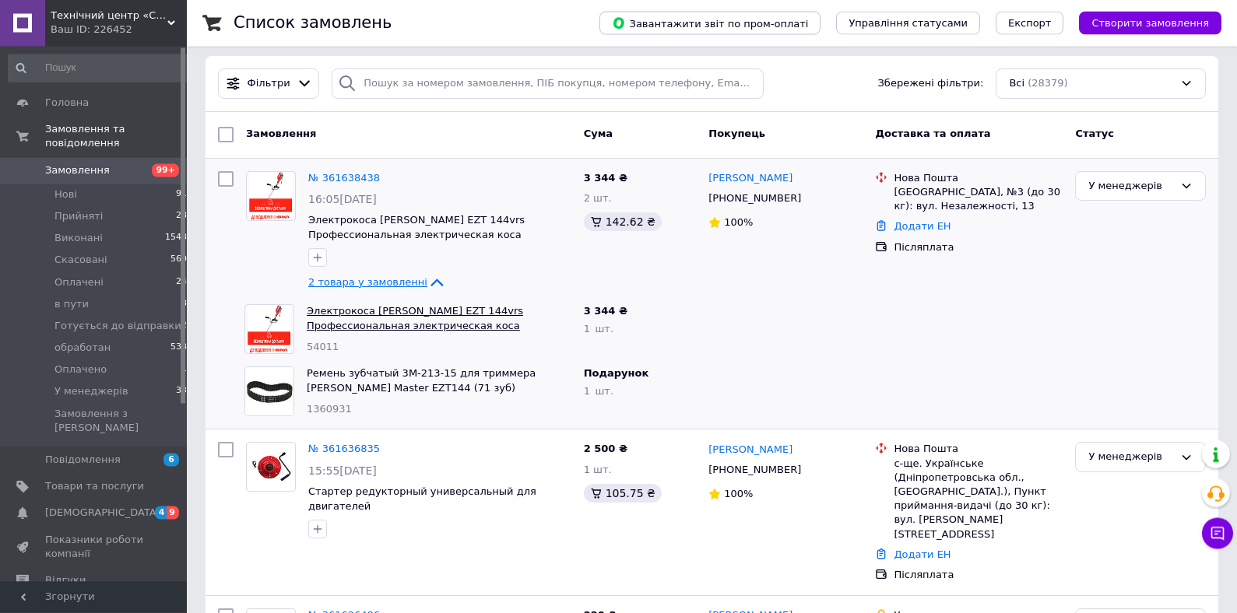
scroll to position [0, 0]
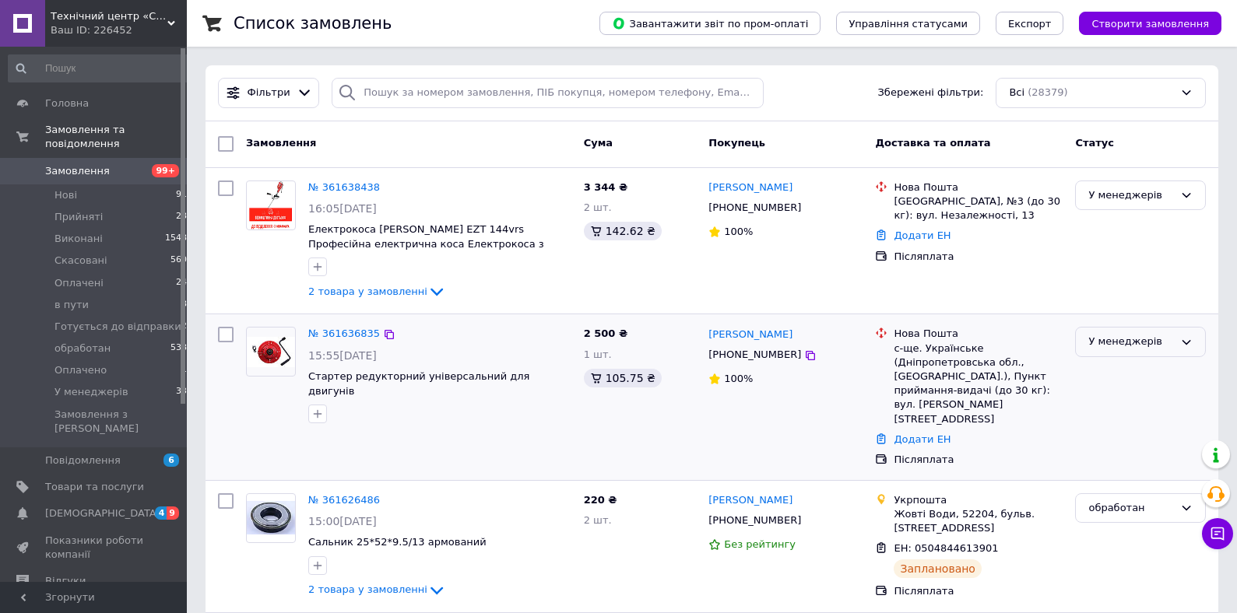
click at [1186, 342] on icon at bounding box center [1186, 342] width 12 height 12
click at [1110, 445] on li "обработан" at bounding box center [1140, 447] width 129 height 29
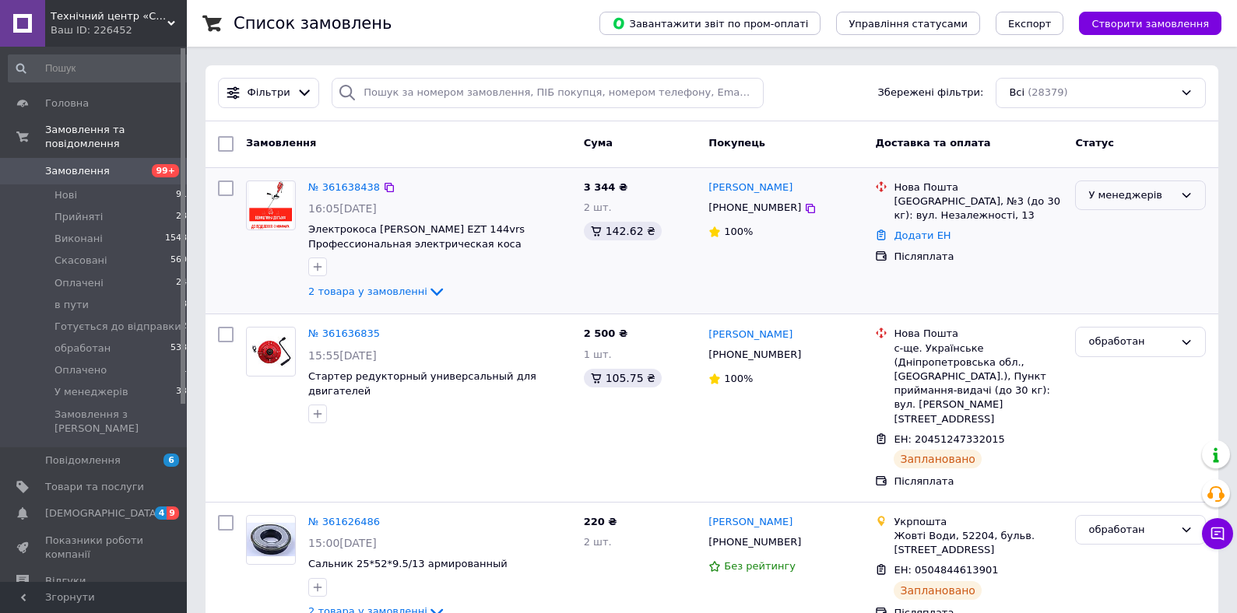
click at [1184, 192] on icon at bounding box center [1186, 195] width 12 height 12
click at [1127, 298] on li "обработан" at bounding box center [1140, 300] width 129 height 29
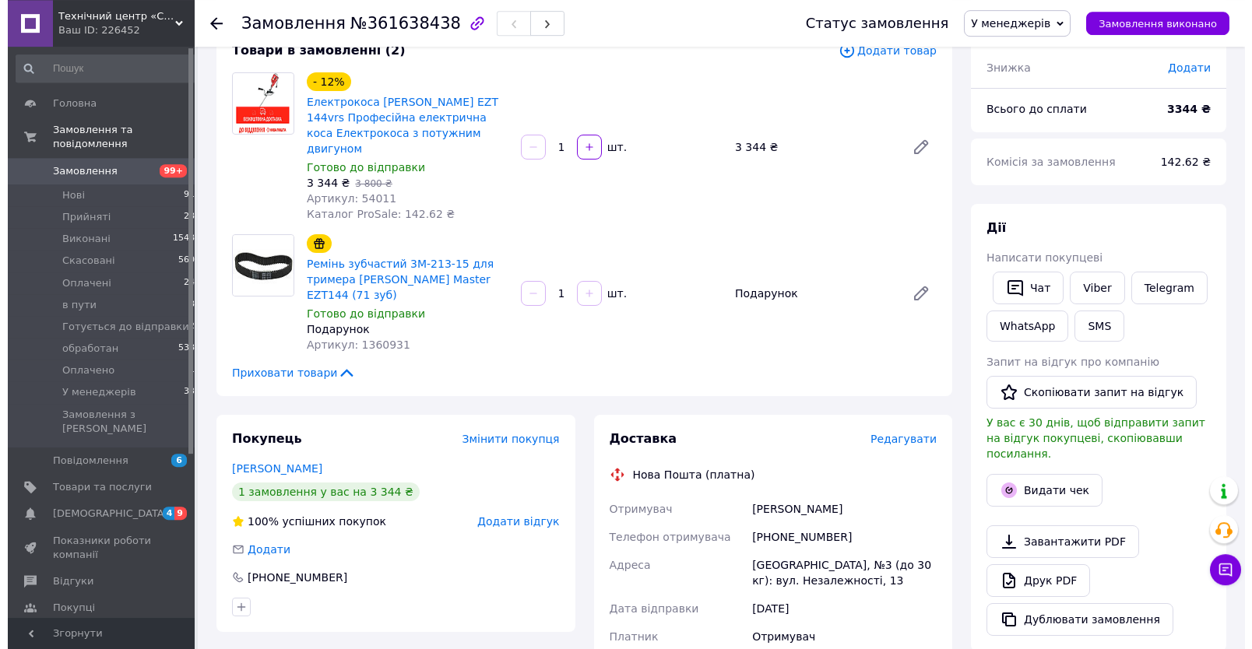
scroll to position [167, 0]
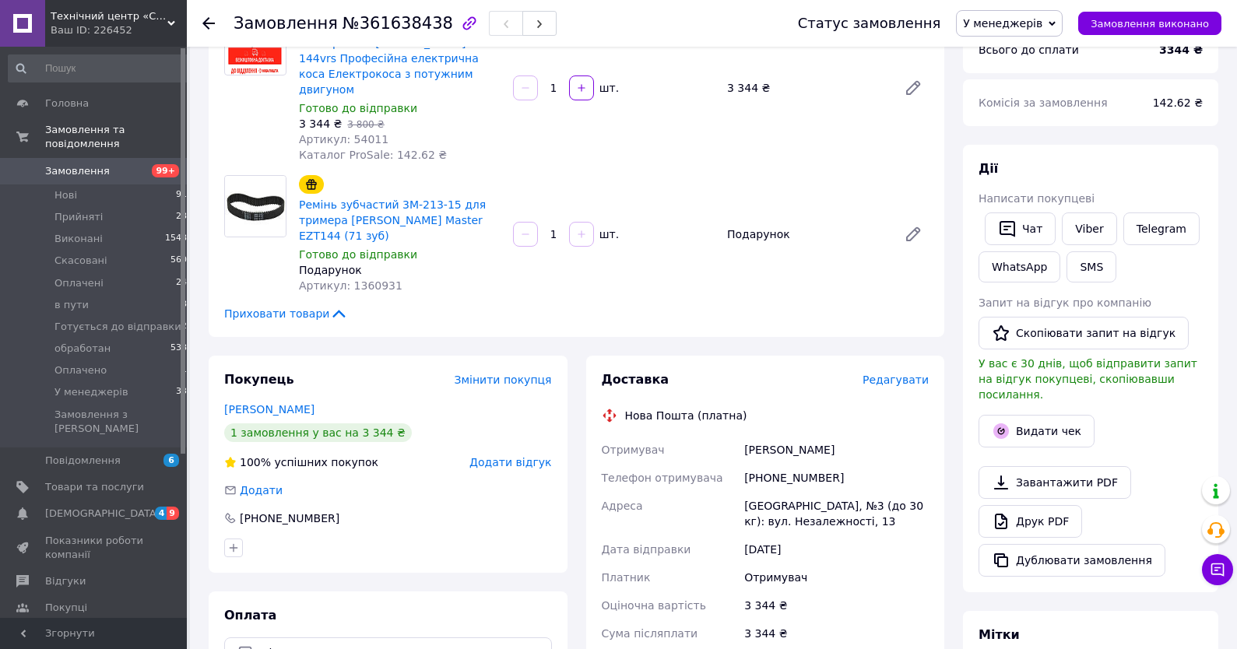
click at [907, 374] on span "Редагувати" at bounding box center [896, 380] width 66 height 12
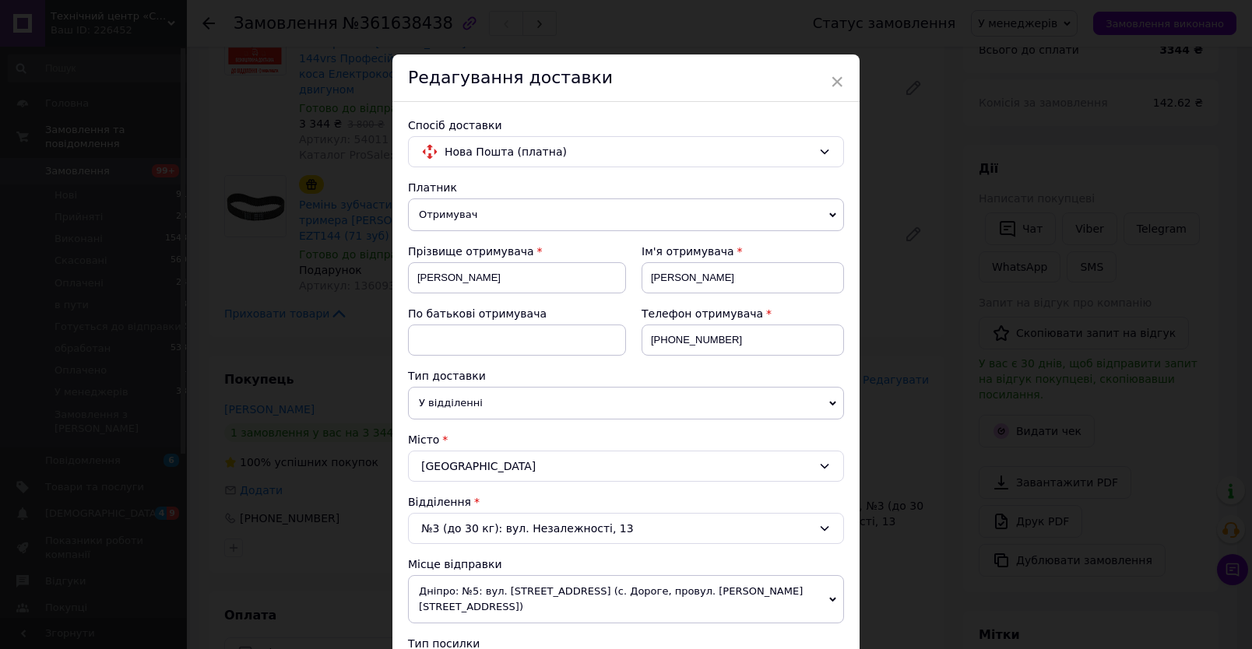
scroll to position [178, 0]
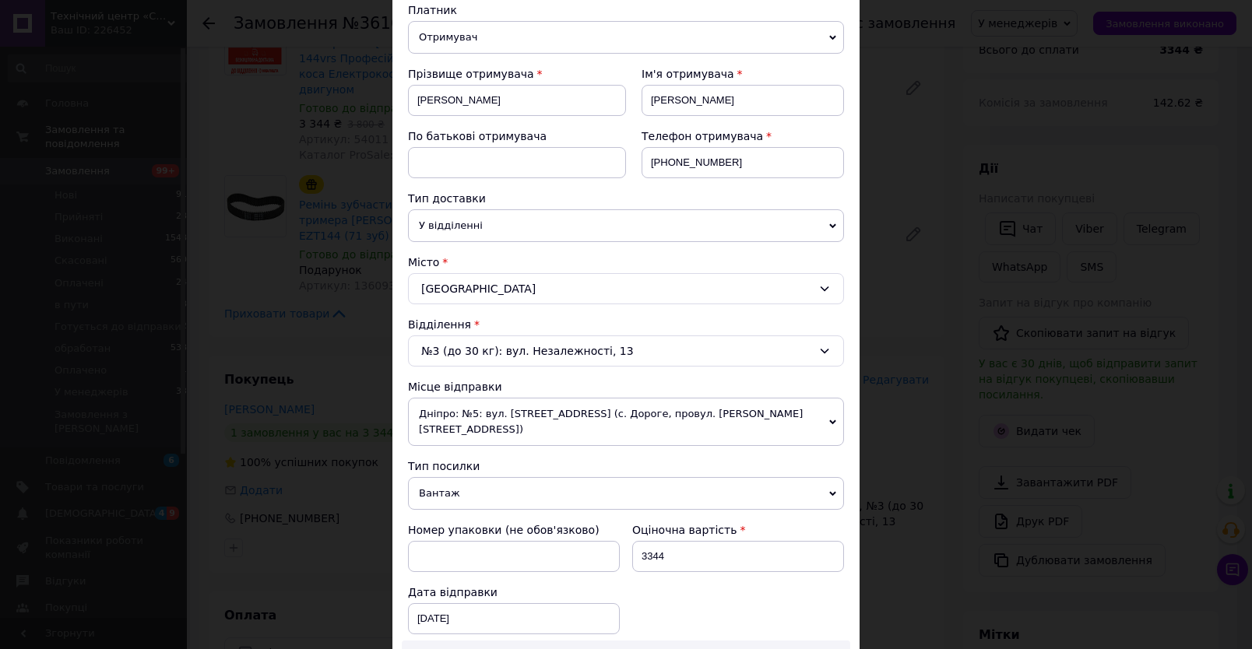
click at [821, 351] on icon at bounding box center [825, 351] width 9 height 5
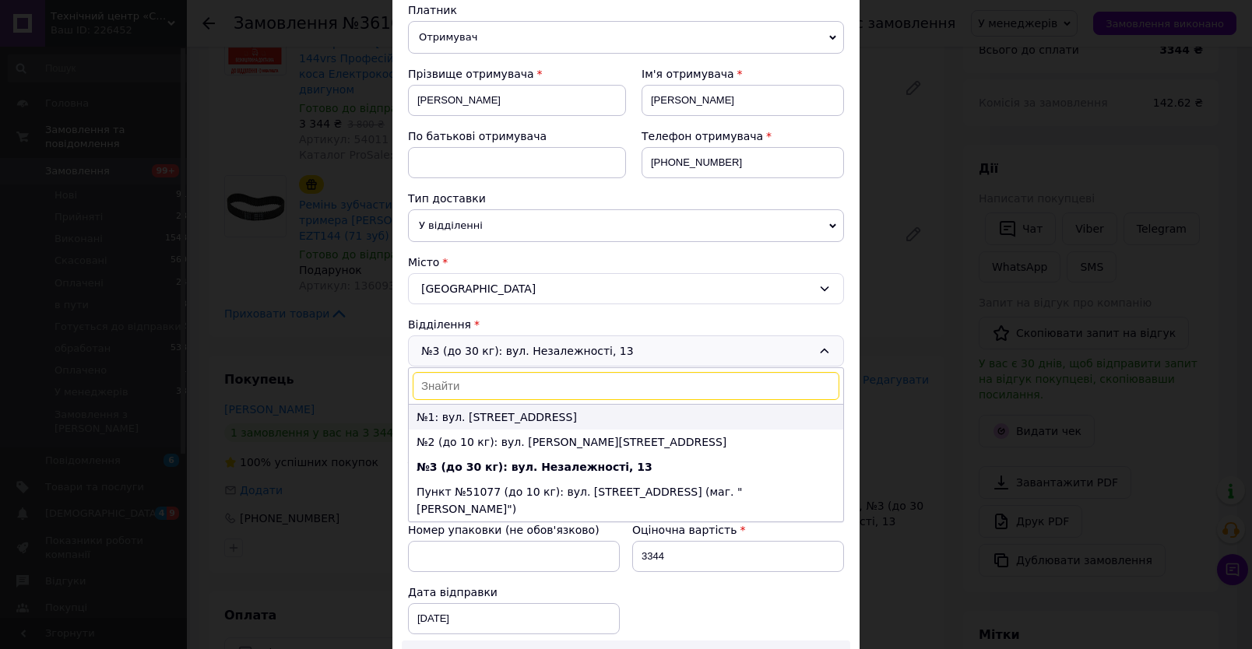
click at [512, 419] on li "№1: вул. [STREET_ADDRESS]" at bounding box center [626, 417] width 434 height 25
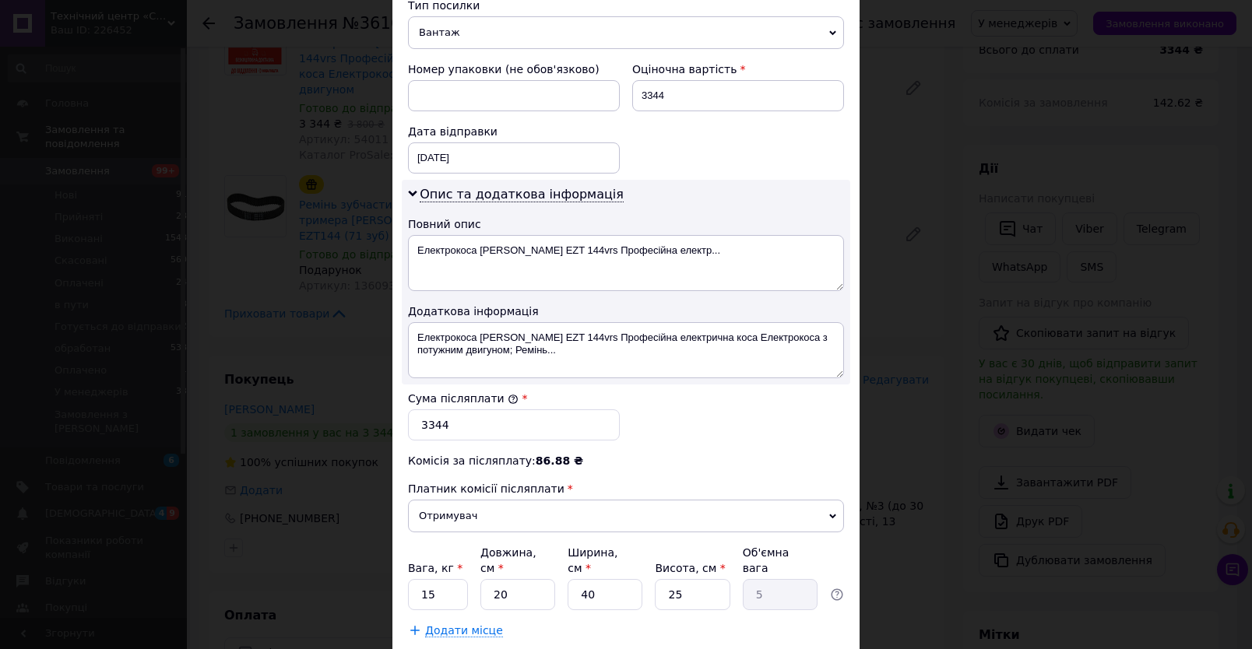
scroll to position [709, 0]
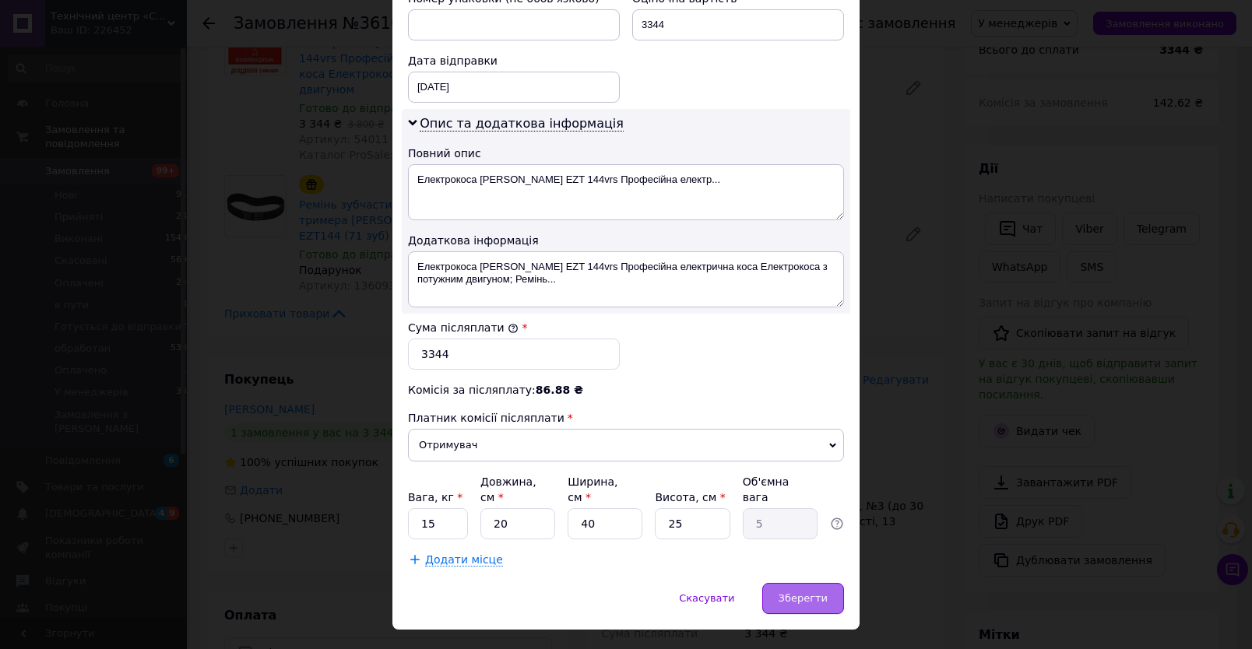
click at [792, 599] on span "Зберегти" at bounding box center [803, 598] width 49 height 12
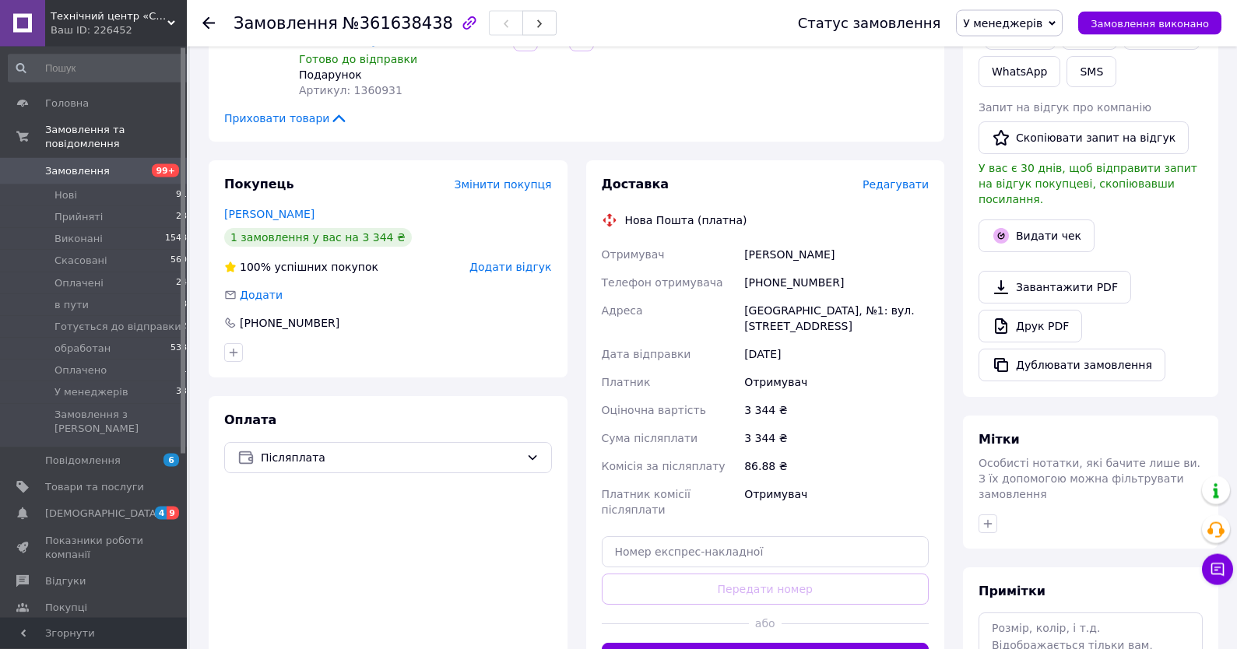
scroll to position [417, 0]
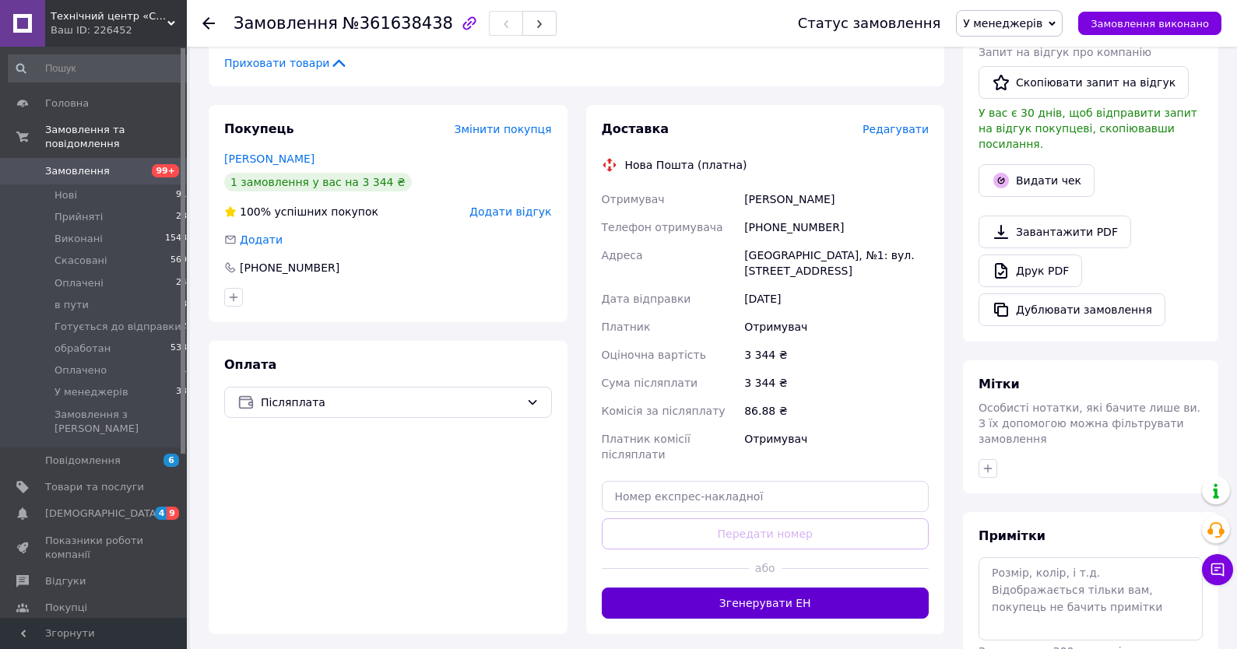
click at [773, 588] on button "Згенерувати ЕН" at bounding box center [766, 603] width 328 height 31
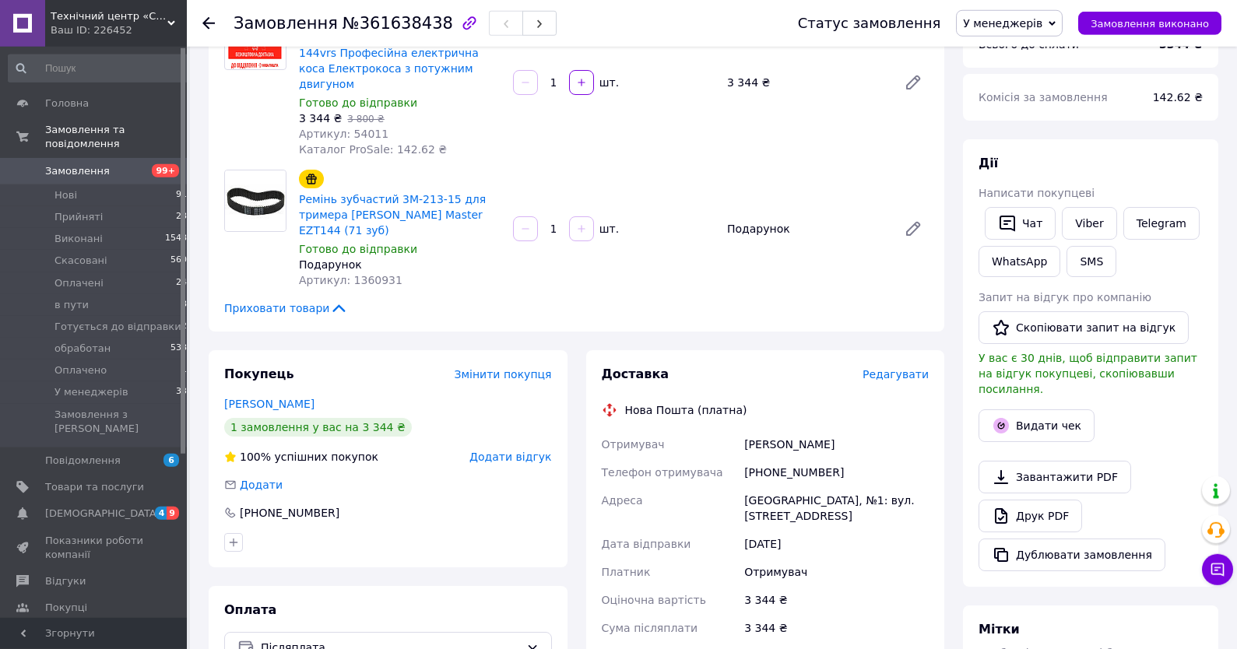
scroll to position [0, 0]
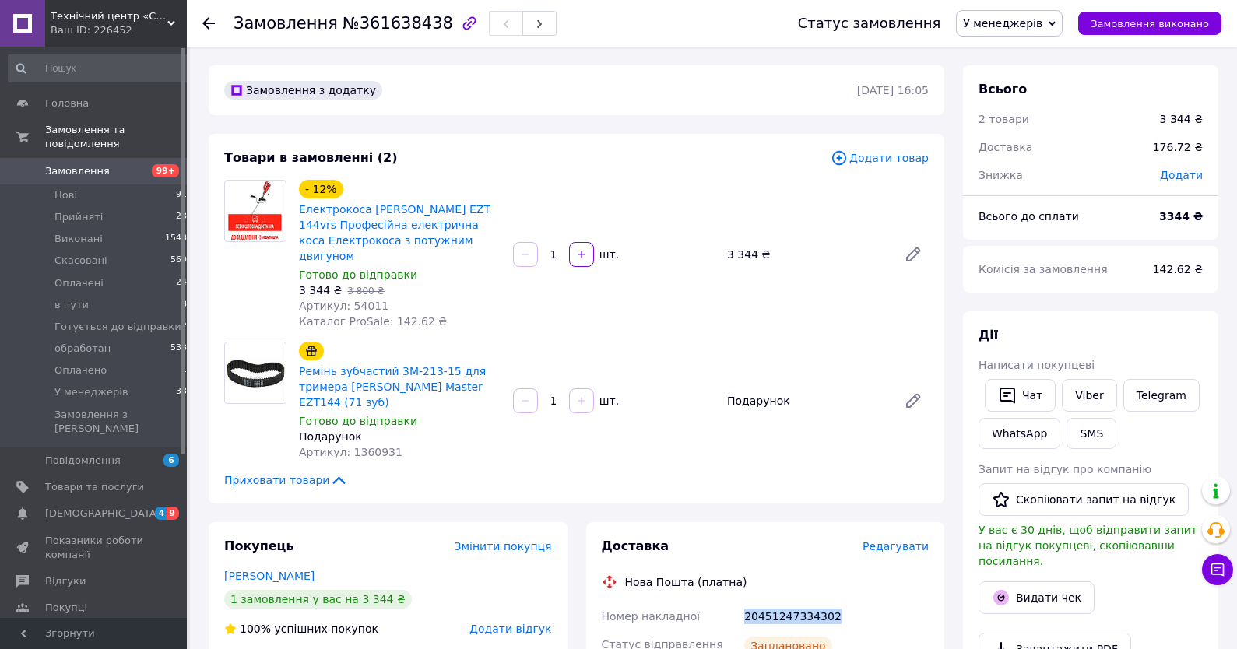
drag, startPoint x: 840, startPoint y: 585, endPoint x: 735, endPoint y: 582, distance: 105.2
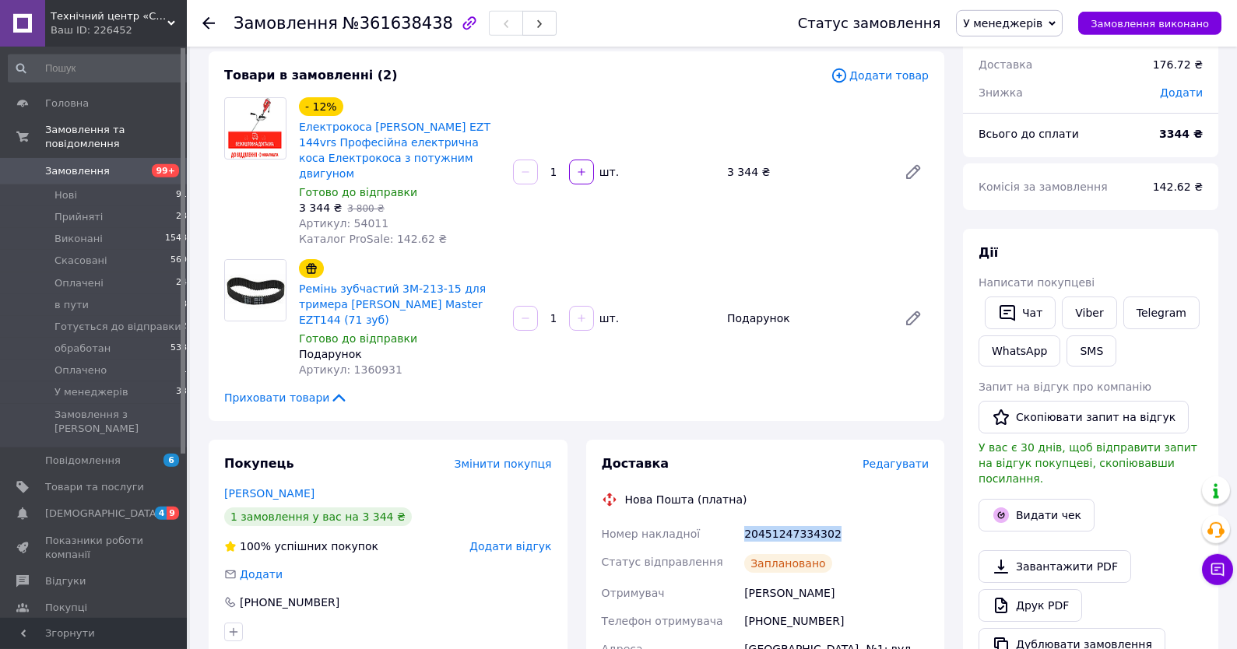
scroll to position [83, 0]
copy div "Номер накладної 20451247334302"
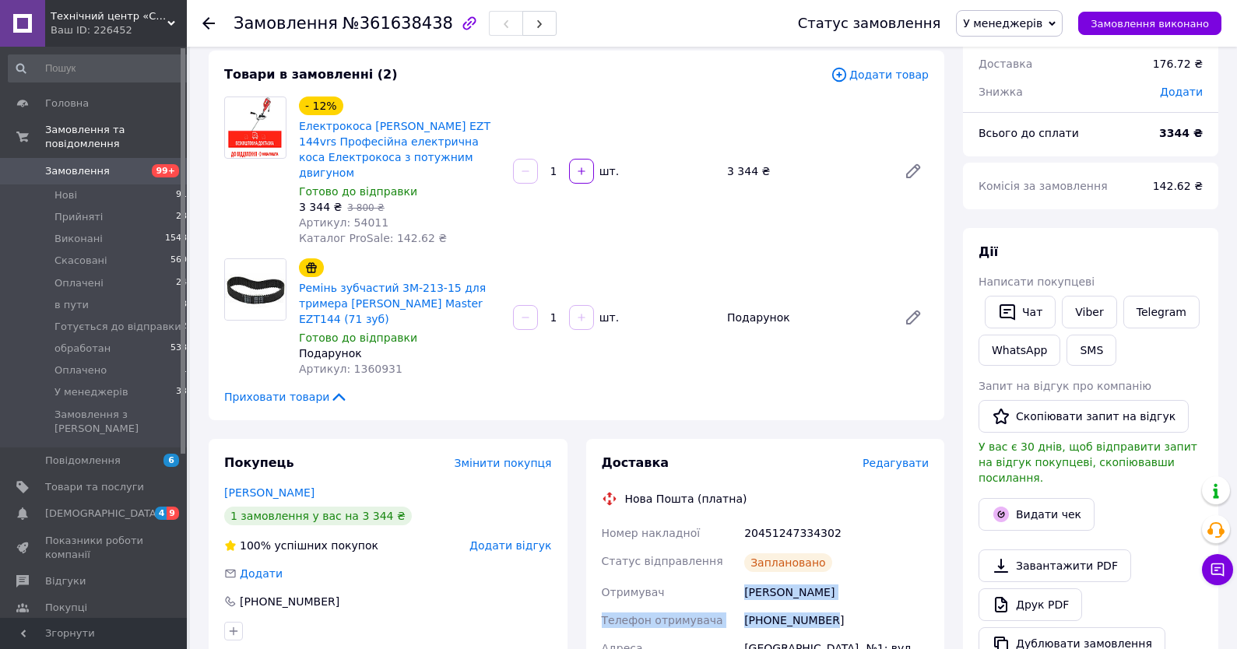
drag, startPoint x: 849, startPoint y: 589, endPoint x: 733, endPoint y: 572, distance: 117.3
copy div "Отримувач [PERSON_NAME] Телефон отримувача [PHONE_NUMBER]"
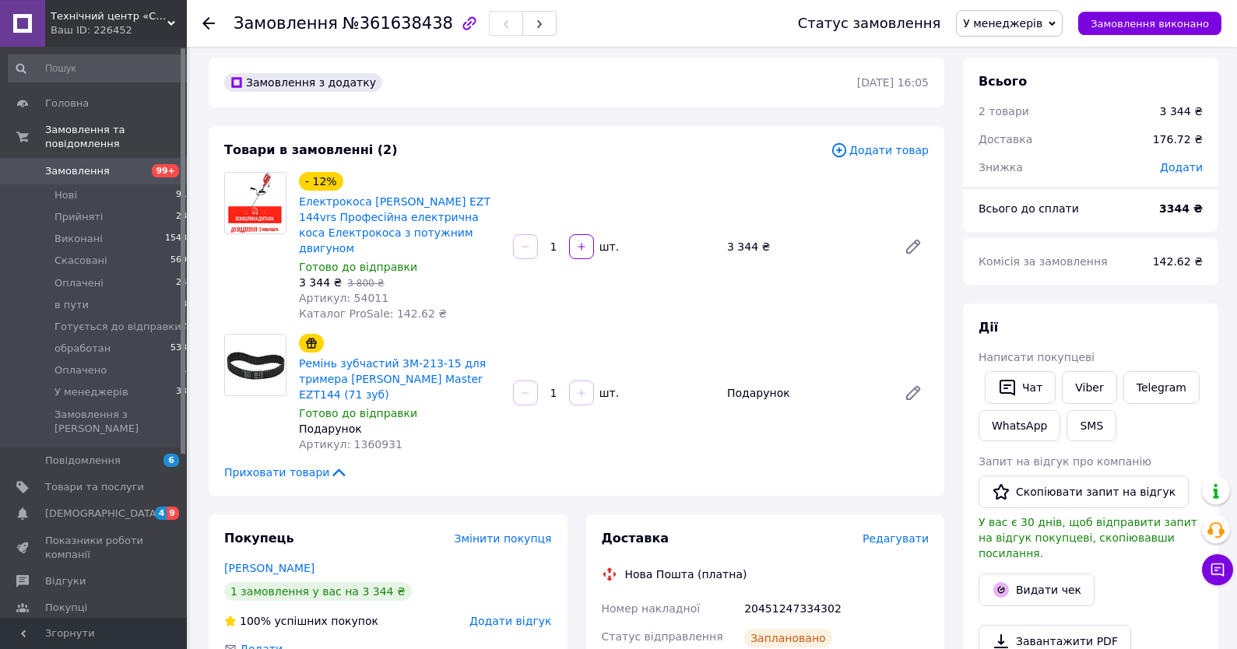
scroll to position [0, 0]
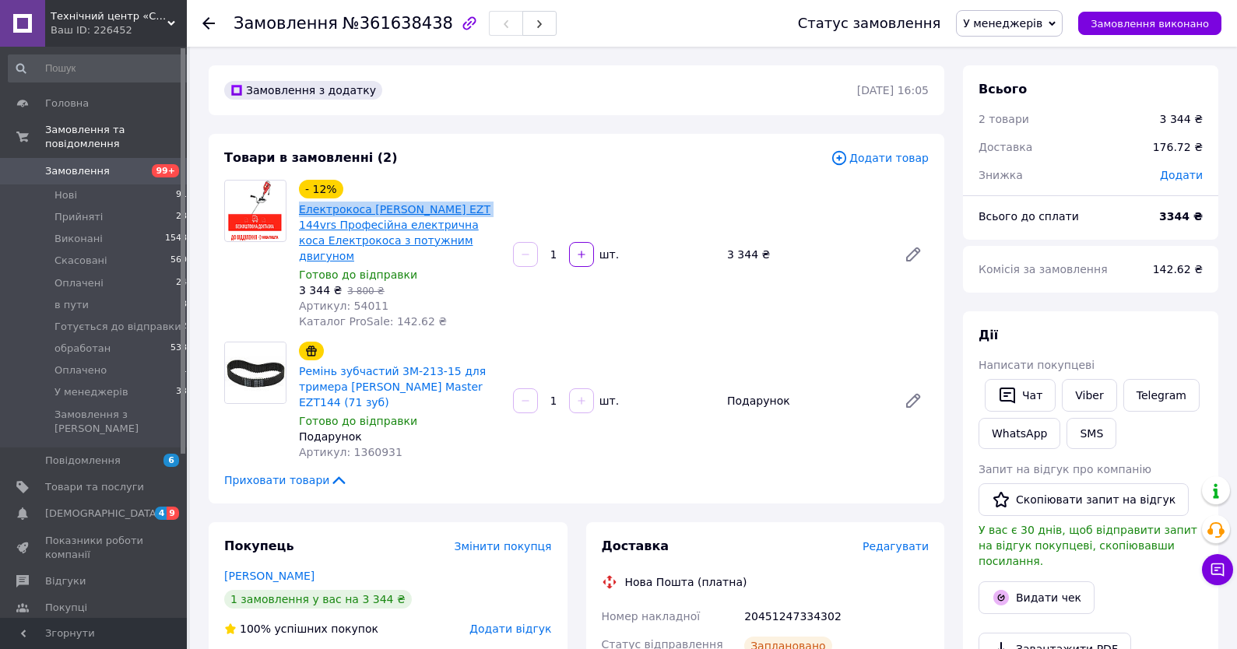
drag, startPoint x: 486, startPoint y: 202, endPoint x: 301, endPoint y: 212, distance: 185.5
copy link "Електрокоса [PERSON_NAME] EZT 144vrs"
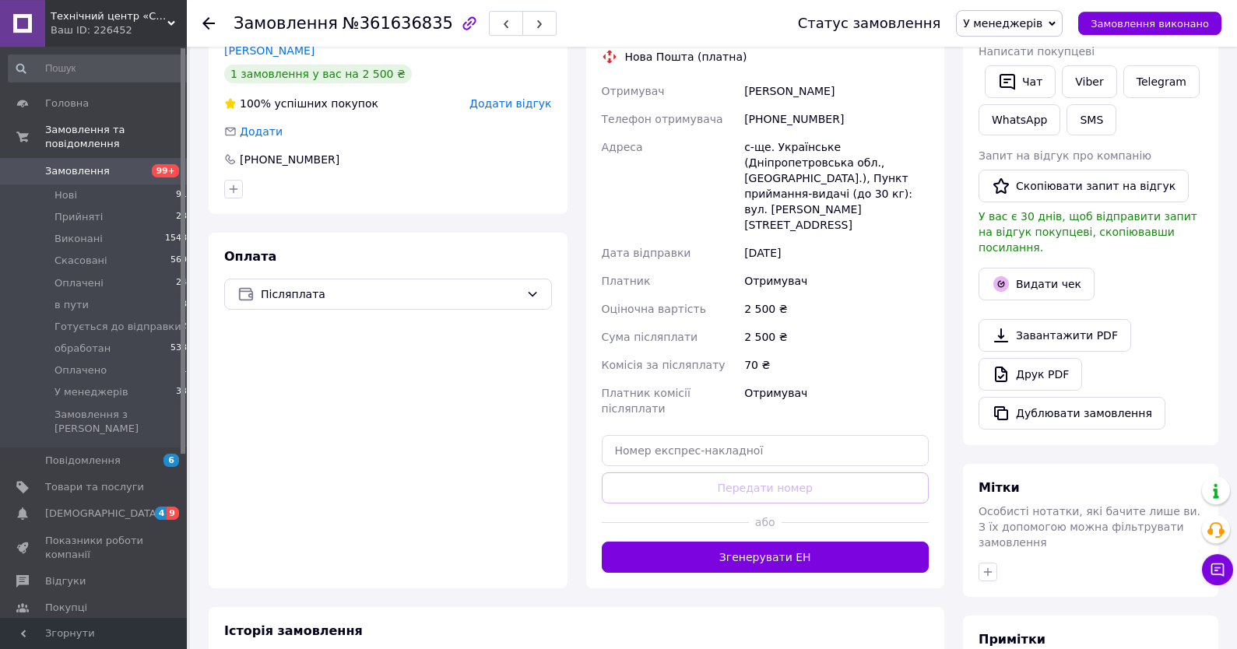
scroll to position [333, 0]
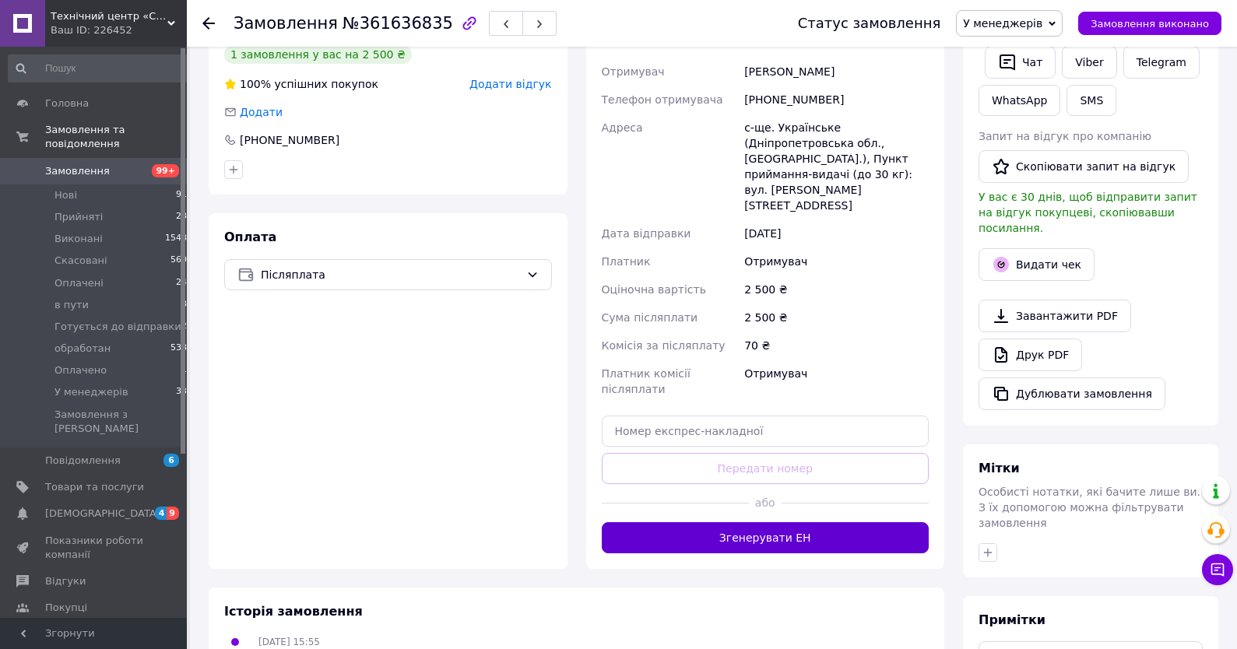
click at [726, 522] on button "Згенерувати ЕН" at bounding box center [766, 537] width 328 height 31
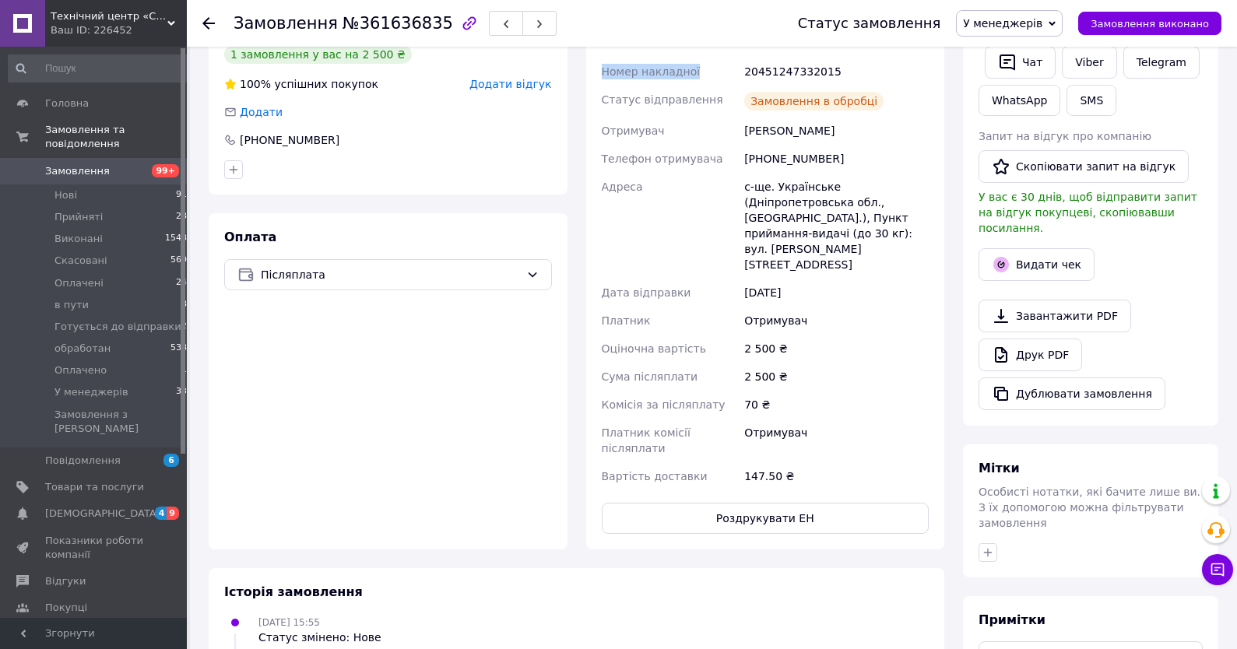
drag, startPoint x: 849, startPoint y: 69, endPoint x: 730, endPoint y: 54, distance: 119.9
click at [919, 347] on div "2 500 ₴" at bounding box center [836, 349] width 191 height 28
drag, startPoint x: 852, startPoint y: 68, endPoint x: 715, endPoint y: 68, distance: 137.0
click at [715, 68] on div "Номер накладної 20451247332015 Статус відправлення Заплановано Отримувач Никола…" at bounding box center [766, 274] width 334 height 433
copy div "Номер накладної 20451247332015"
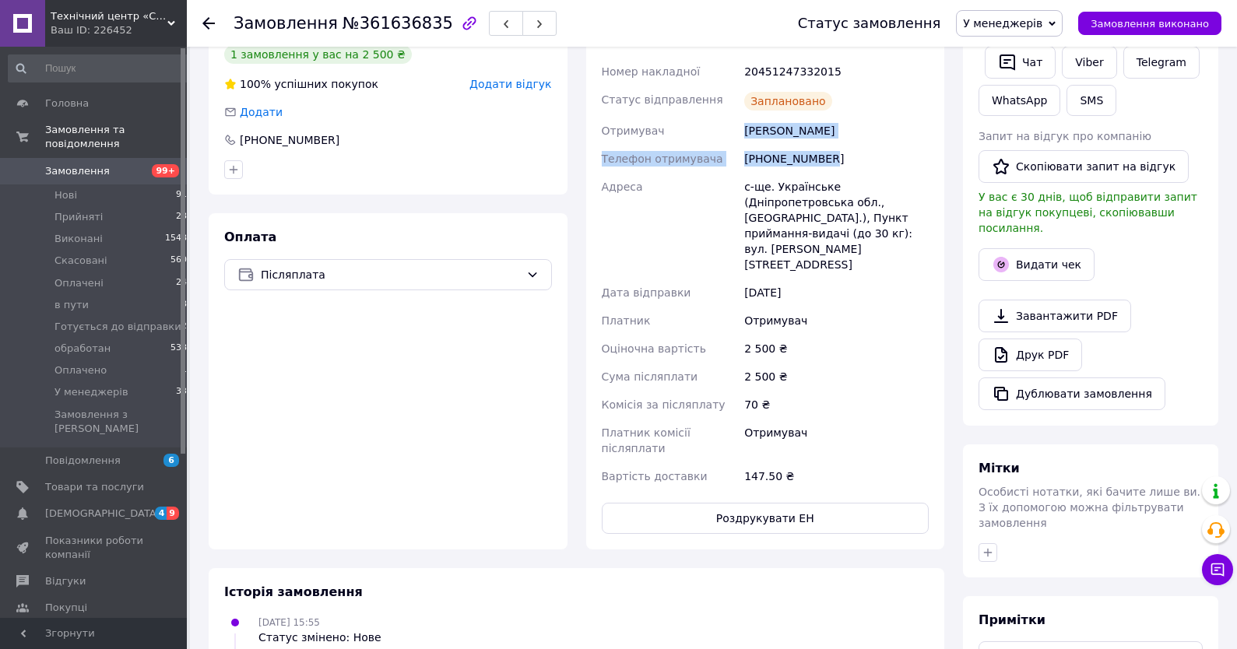
drag, startPoint x: 757, startPoint y: 147, endPoint x: 715, endPoint y: 127, distance: 46.7
click at [715, 127] on div "Номер накладної 20451247332015 Статус відправлення Заплановано Отримувач Никола…" at bounding box center [766, 274] width 334 height 433
copy div "Отримувач Николаевич Эдуард Телефон отримувача +380660763455"
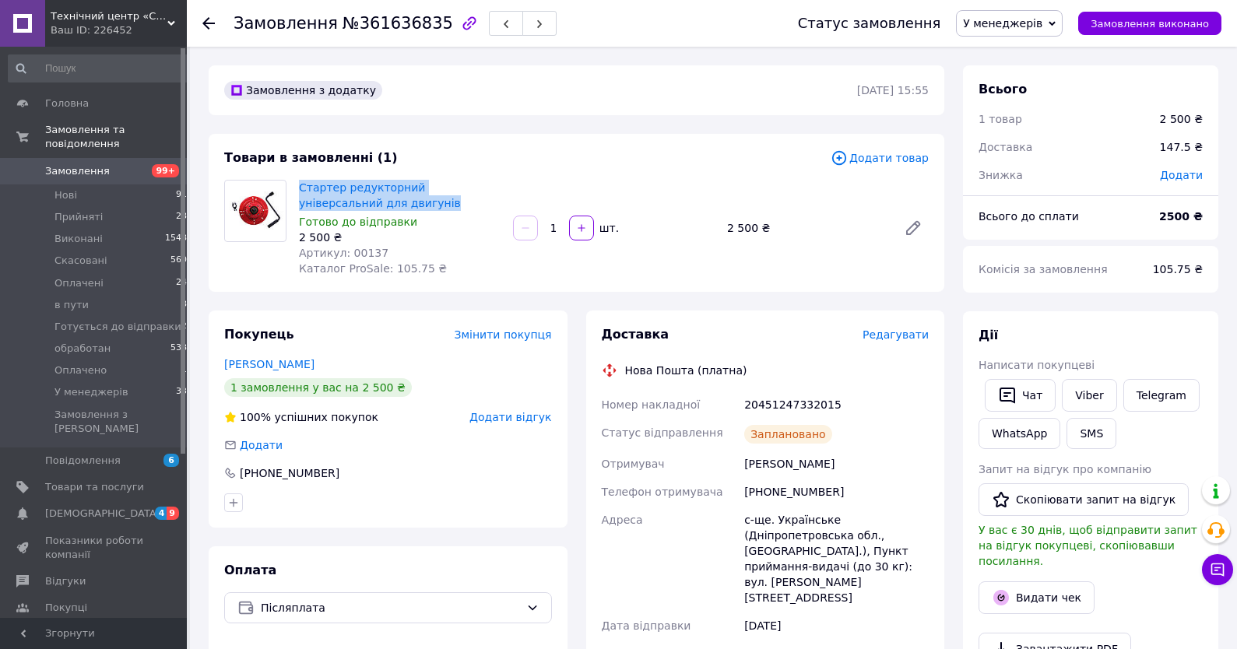
drag, startPoint x: 362, startPoint y: 204, endPoint x: 293, endPoint y: 188, distance: 71.2
click at [293, 188] on div "Стартер редукторний універсальний для двигунів Готово до відправки 2 500 ₴ Арти…" at bounding box center [400, 228] width 214 height 103
copy link "Стартер редукторний універсальний для двигунів"
